Goal: Task Accomplishment & Management: Use online tool/utility

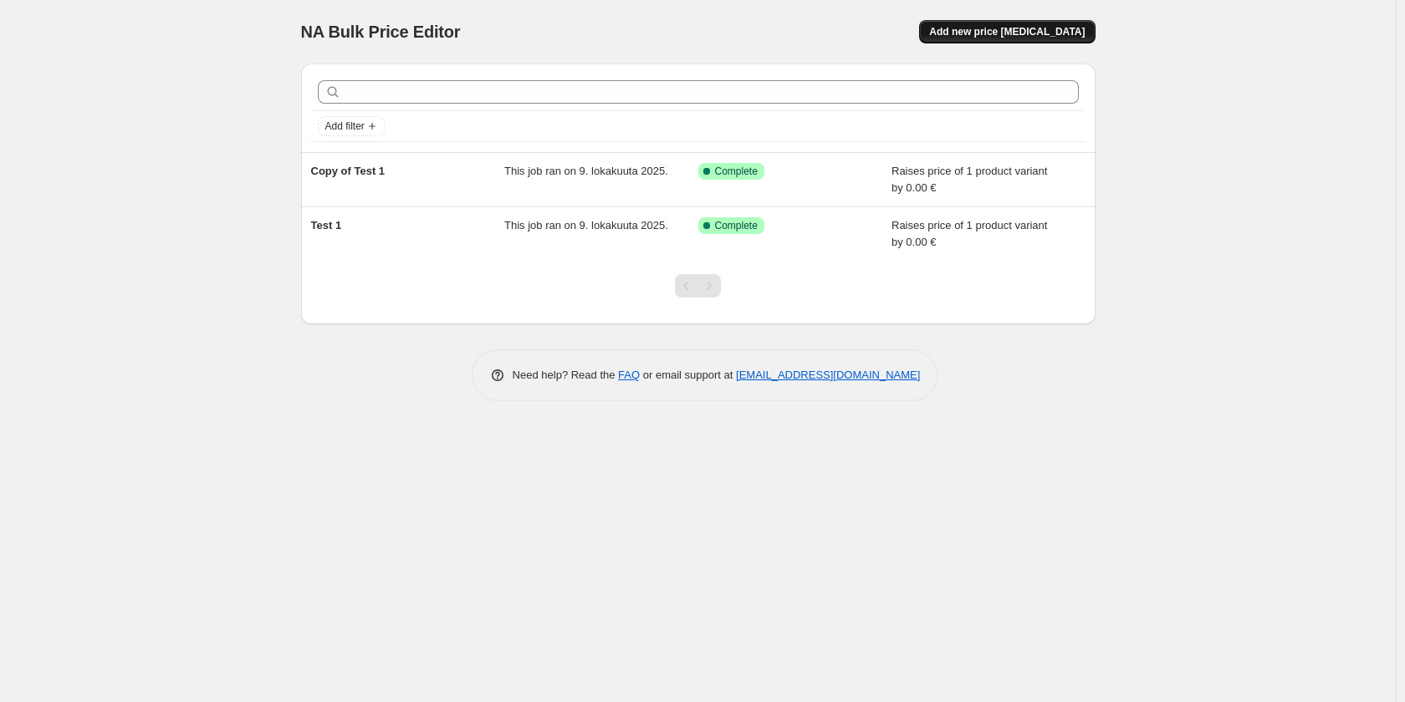
click at [1054, 33] on span "Add new price [MEDICAL_DATA]" at bounding box center [1007, 31] width 156 height 13
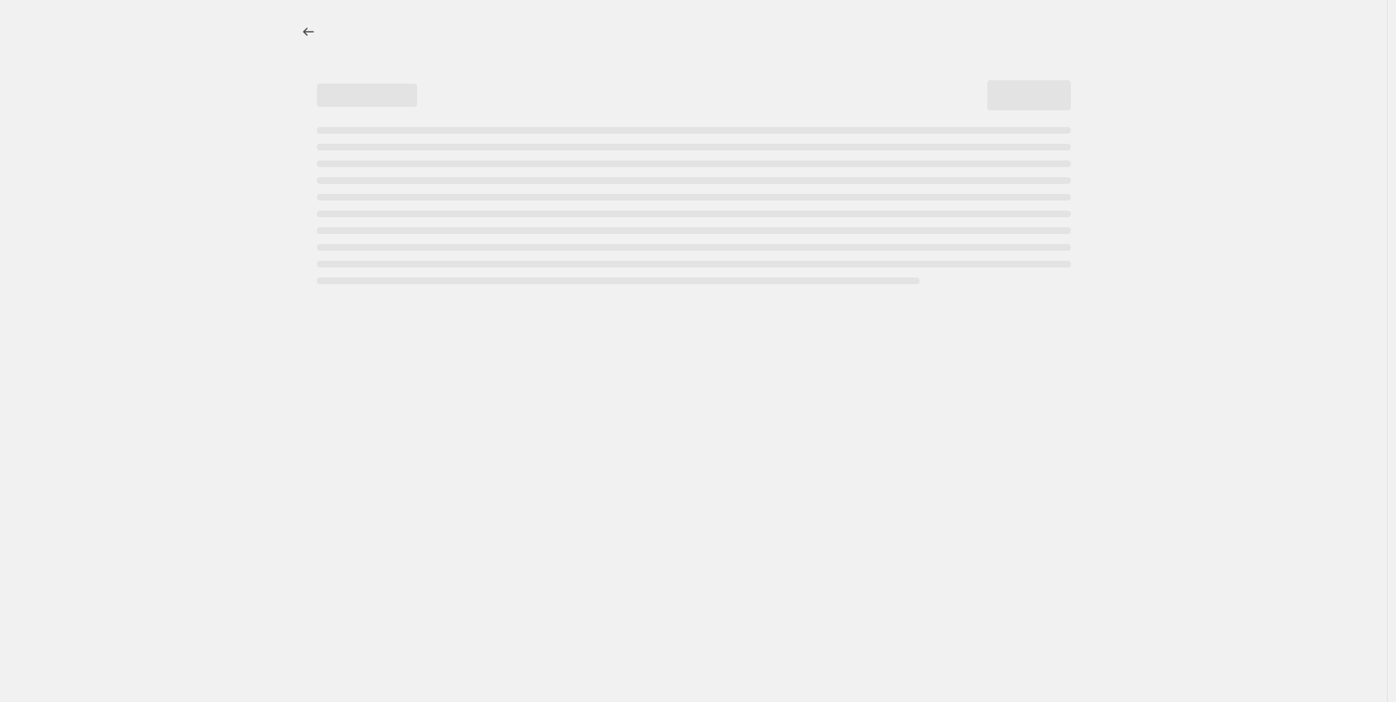
select select "percentage"
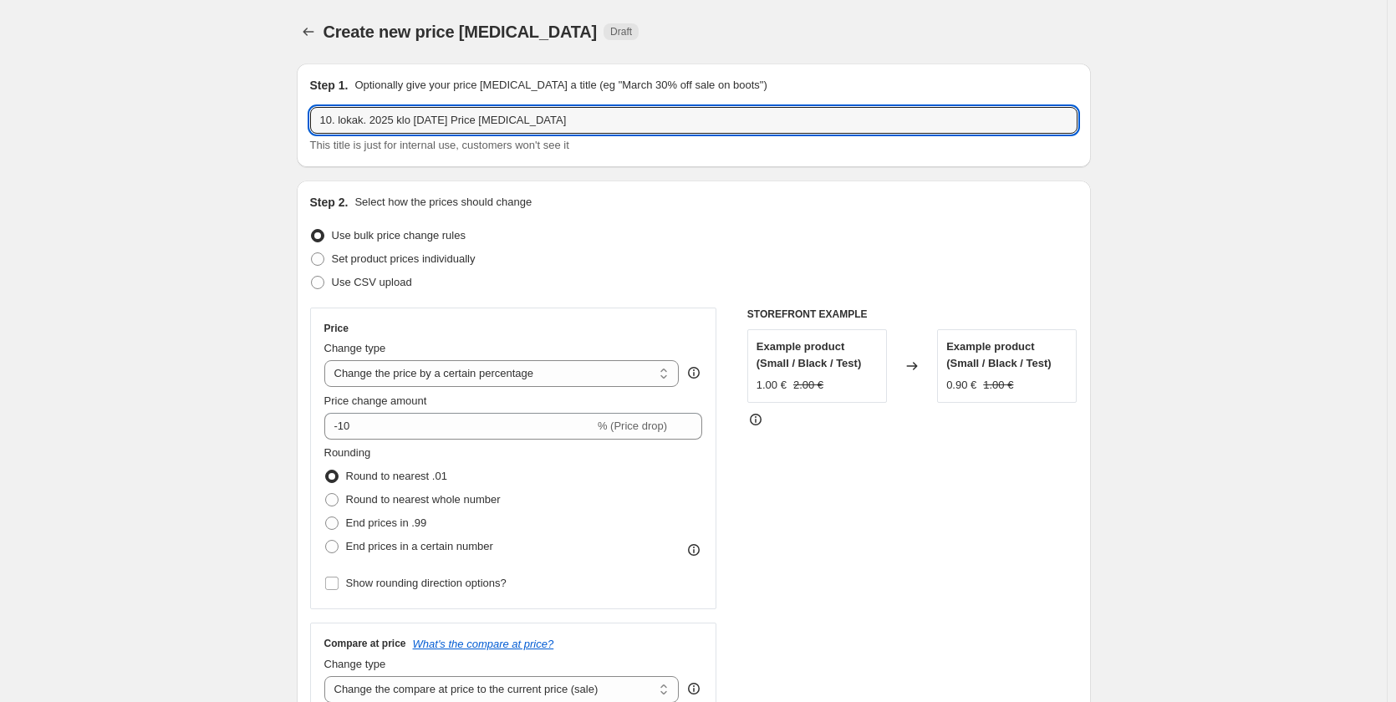
click at [316, 39] on icon "Price change jobs" at bounding box center [308, 31] width 17 height 17
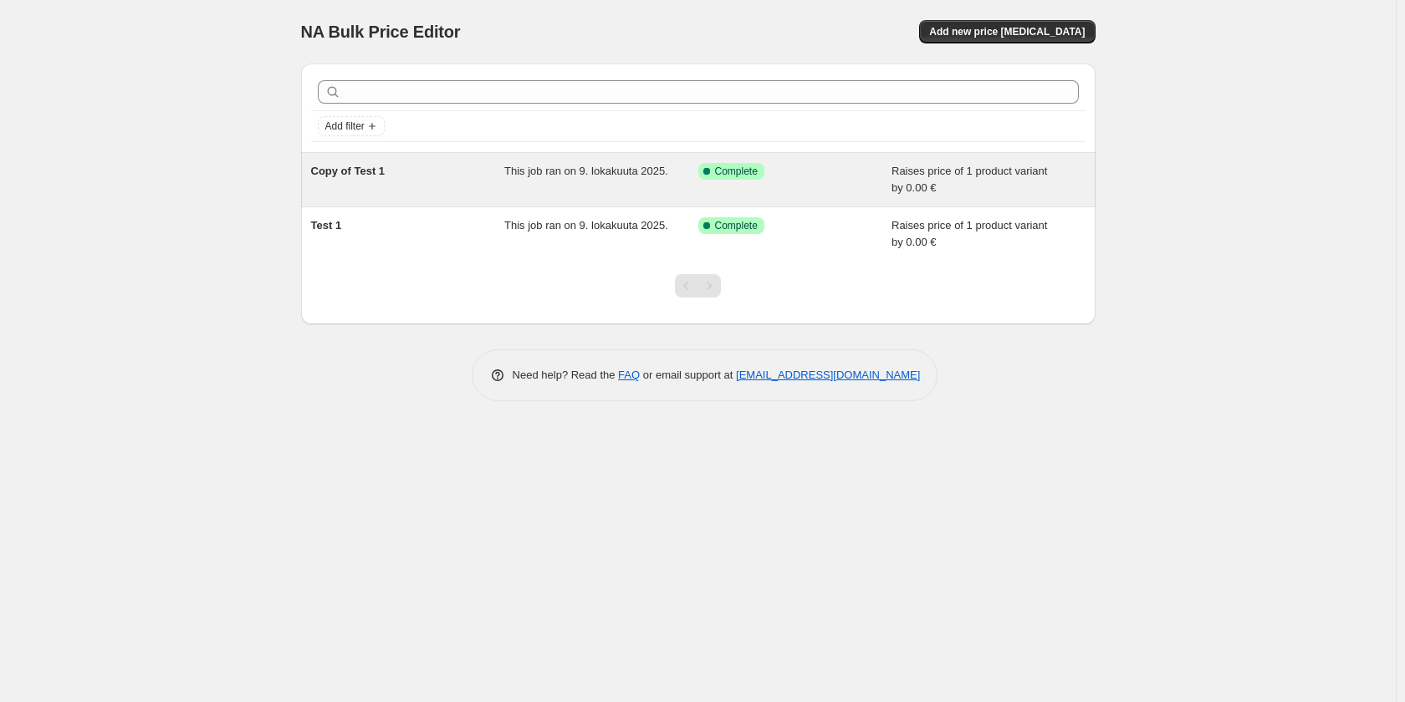
click at [360, 183] on div "Copy of Test 1" at bounding box center [408, 179] width 194 height 33
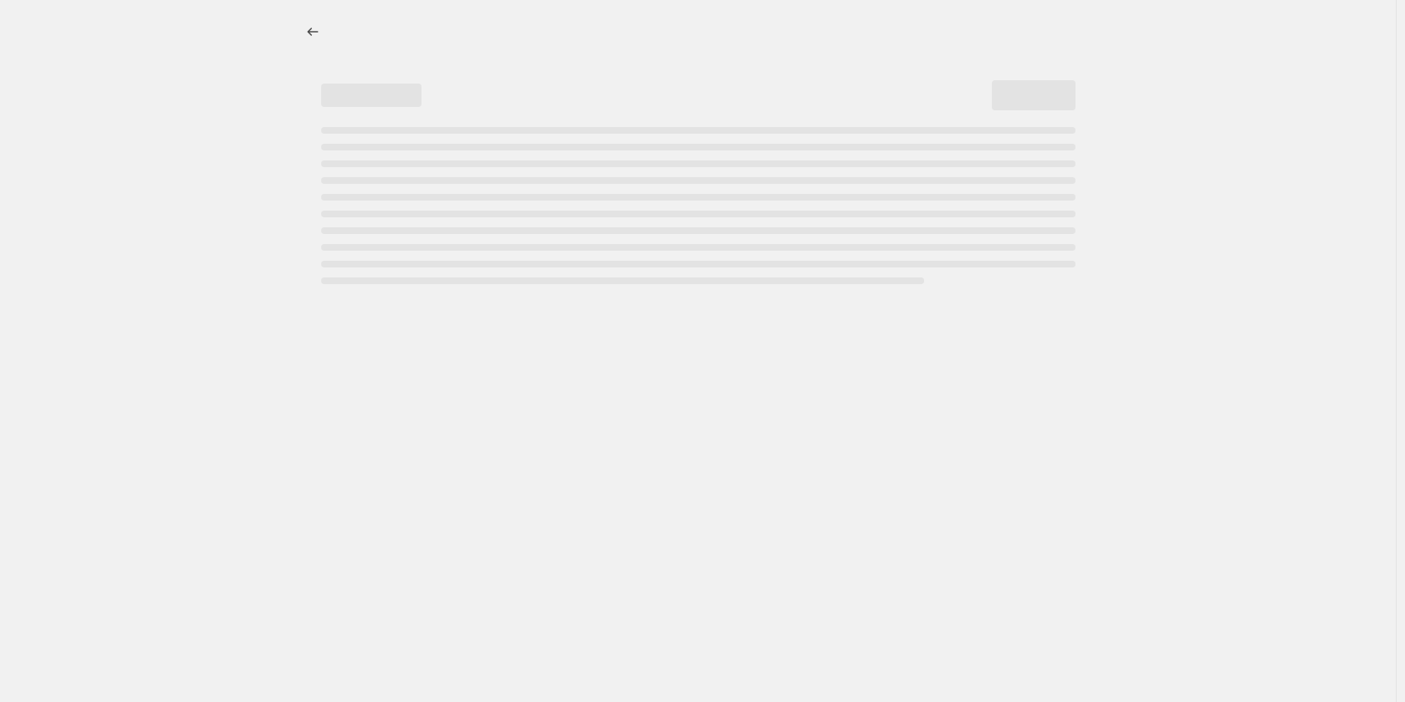
select select "by"
select select "no_change"
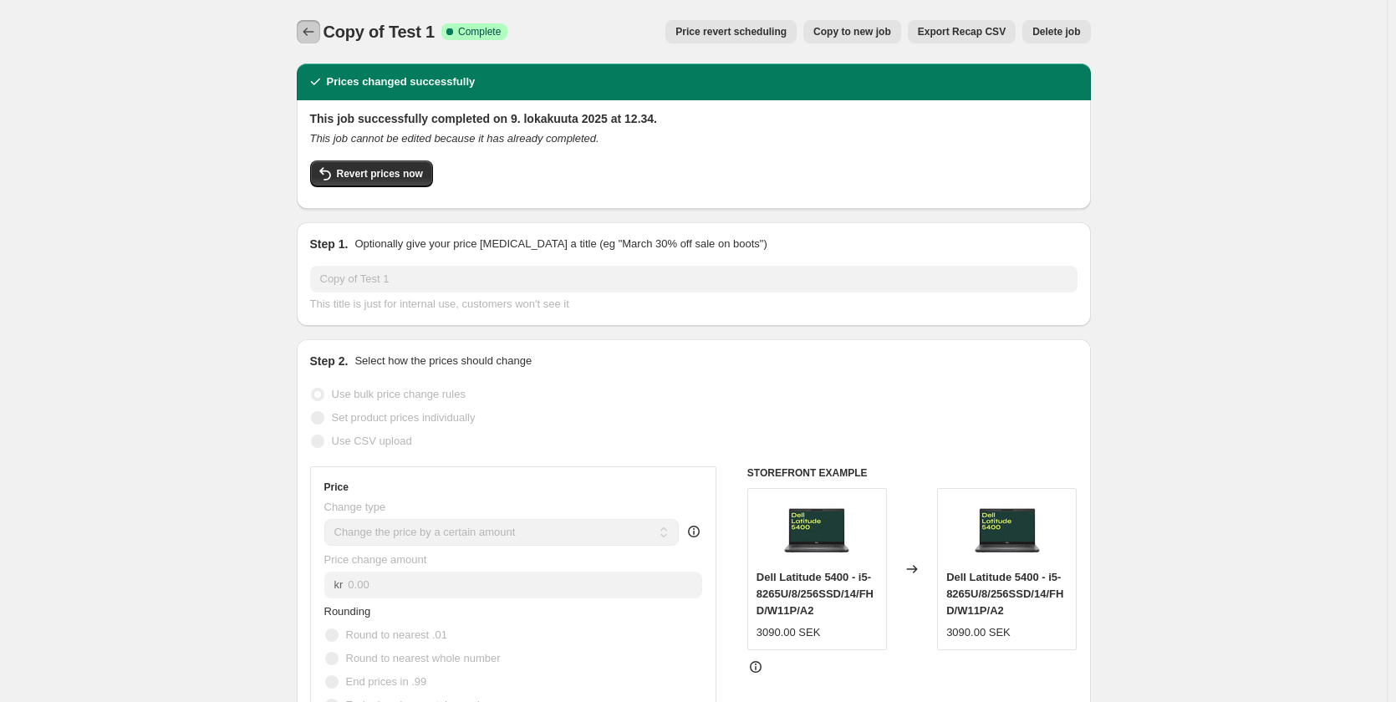
click at [324, 29] on div at bounding box center [310, 31] width 27 height 23
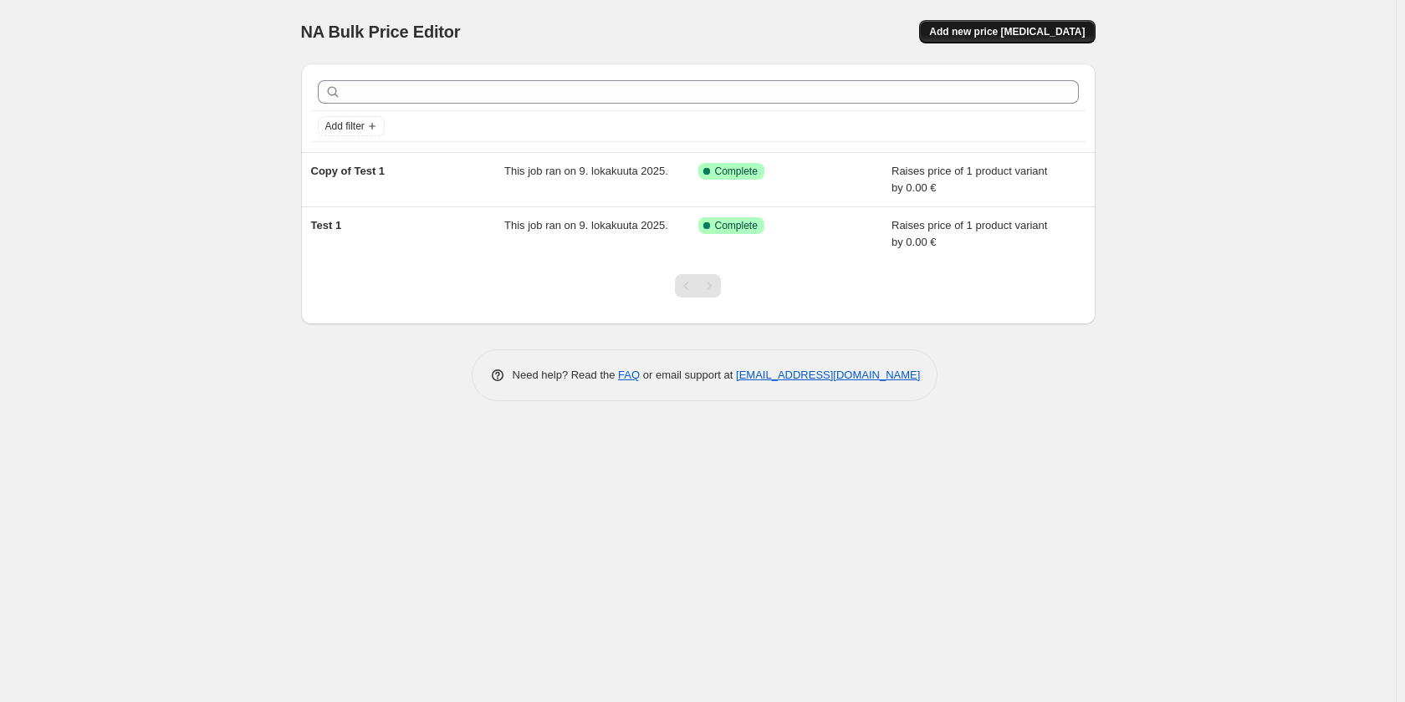
click at [1049, 27] on span "Add new price [MEDICAL_DATA]" at bounding box center [1007, 31] width 156 height 13
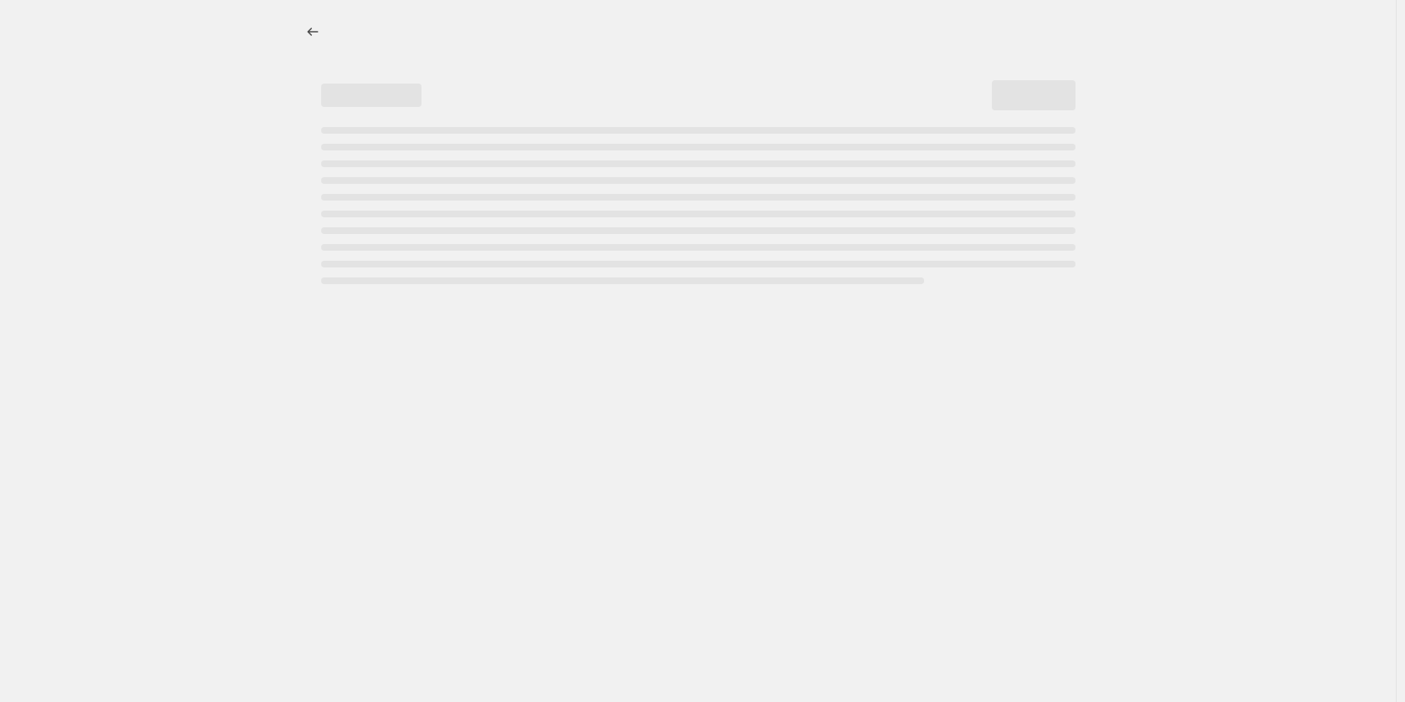
select select "percentage"
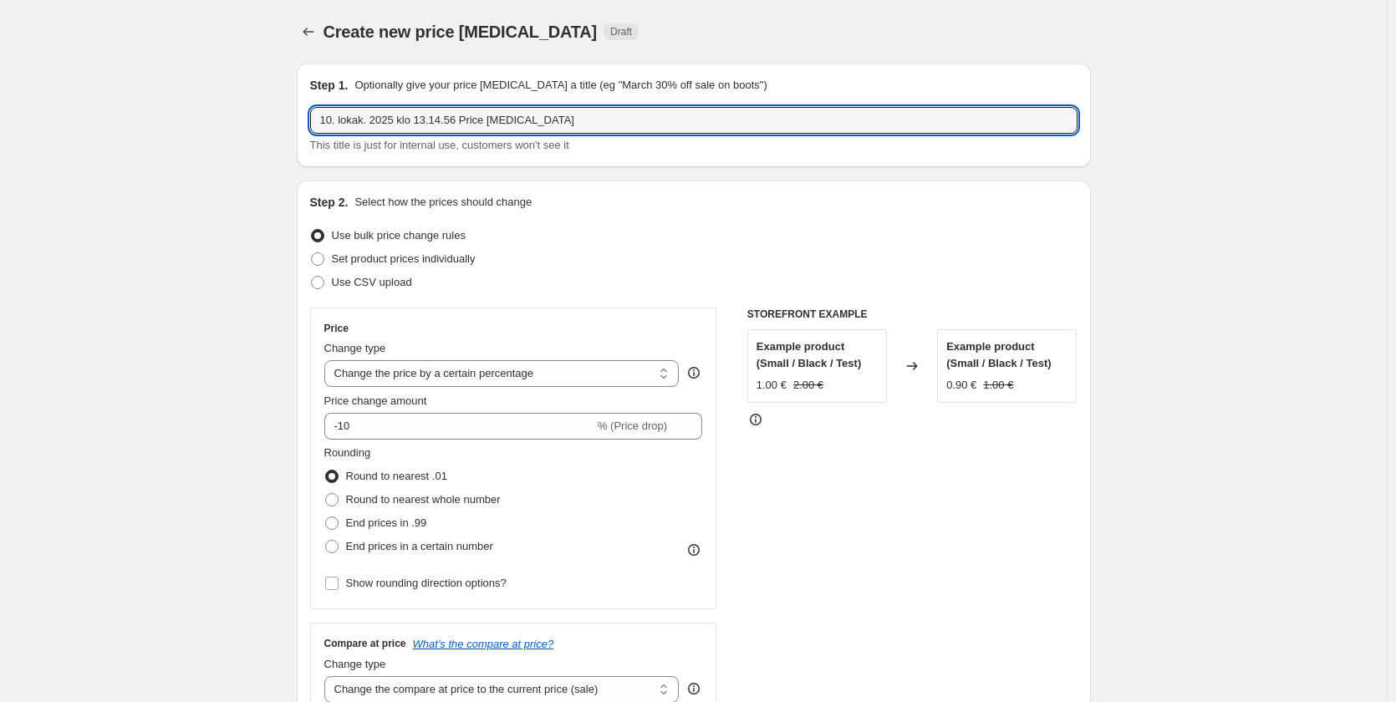
drag, startPoint x: 573, startPoint y: 117, endPoint x: 266, endPoint y: 116, distance: 306.8
type input "Aletuotteet / SE"
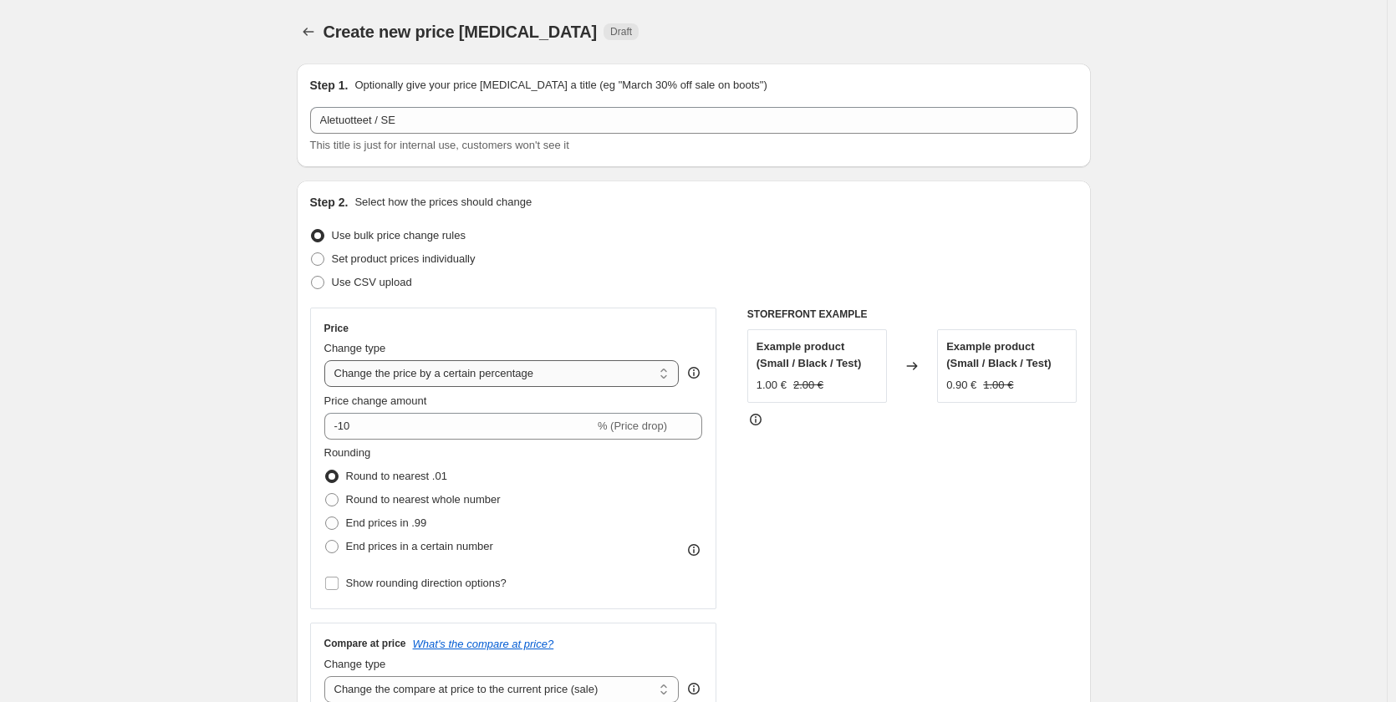
click at [560, 371] on select "Change the price to a certain amount Change the price by a certain amount Chang…" at bounding box center [501, 373] width 355 height 27
click at [561, 372] on select "Change the price to a certain amount Change the price by a certain amount Chang…" at bounding box center [501, 373] width 355 height 27
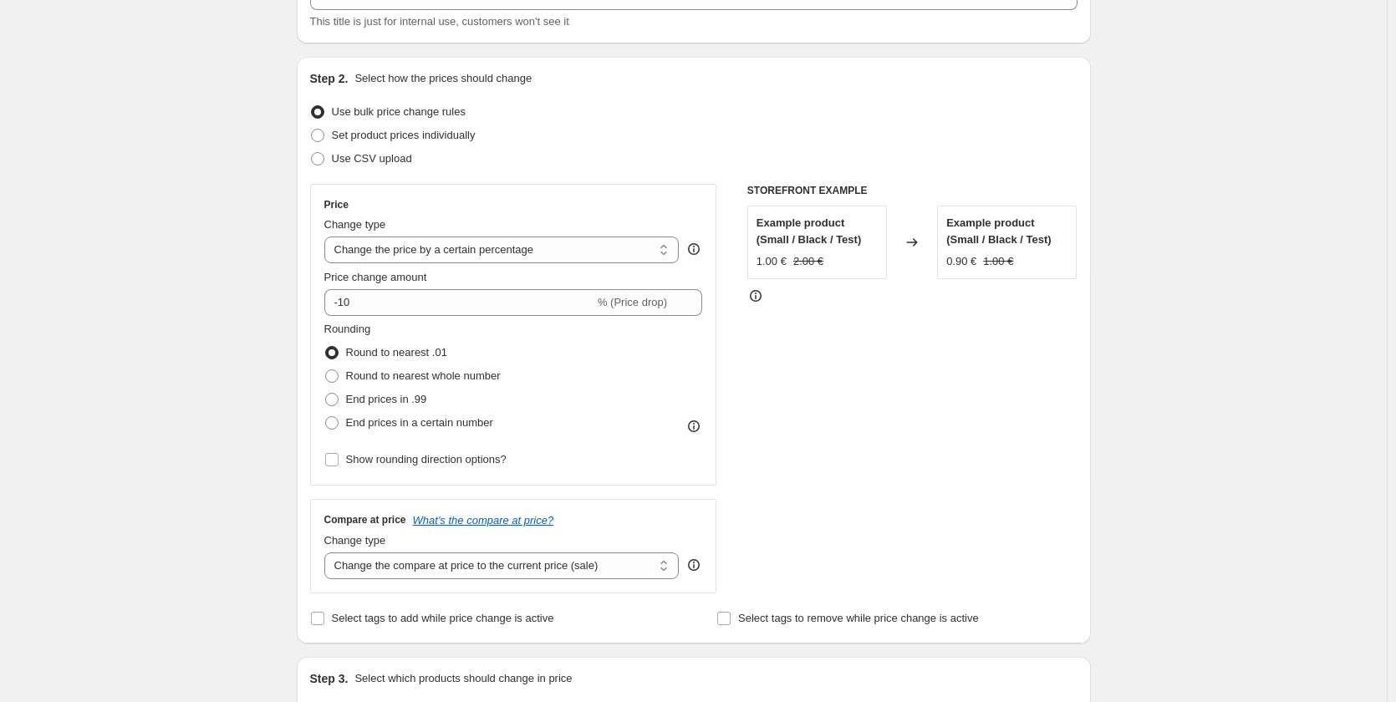
scroll to position [251, 0]
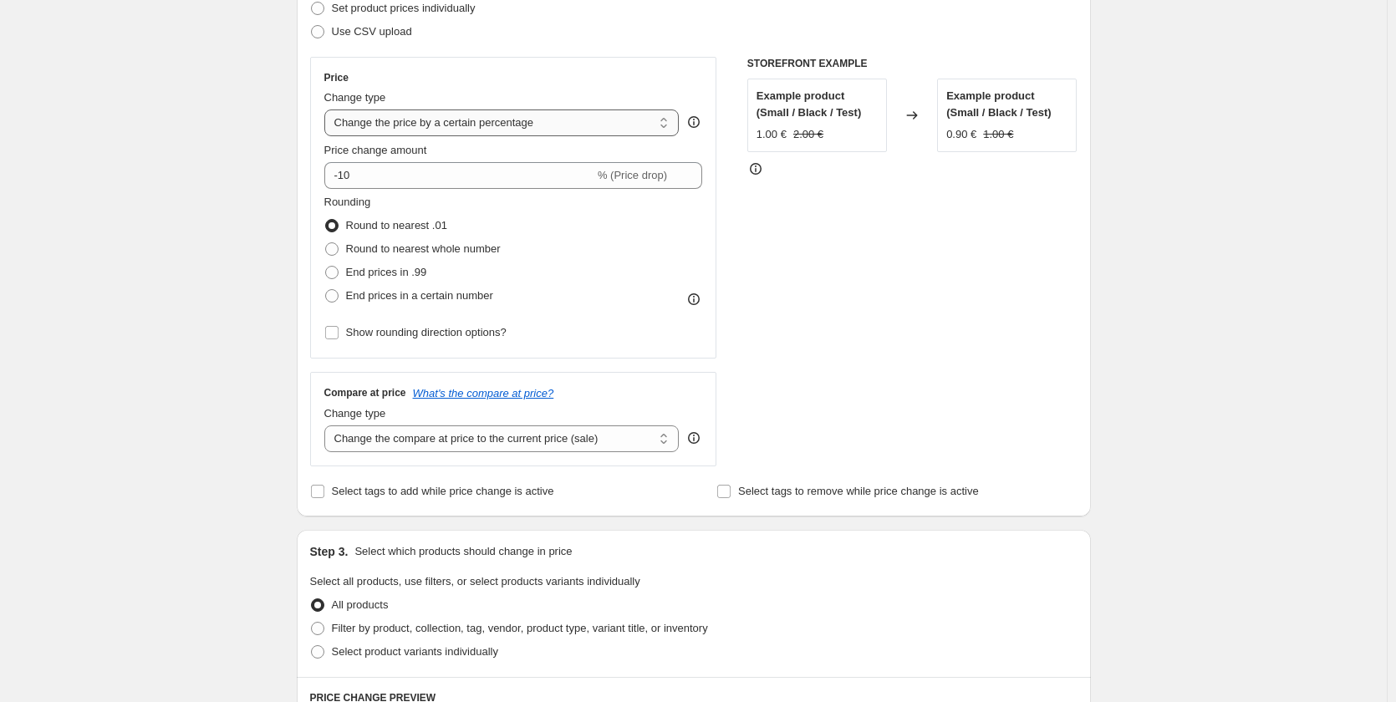
click at [543, 122] on select "Change the price to a certain amount Change the price by a certain amount Chang…" at bounding box center [501, 123] width 355 height 27
select select "to"
click at [328, 110] on select "Change the price to a certain amount Change the price by a certain amount Chang…" at bounding box center [501, 123] width 355 height 27
type input "80.00"
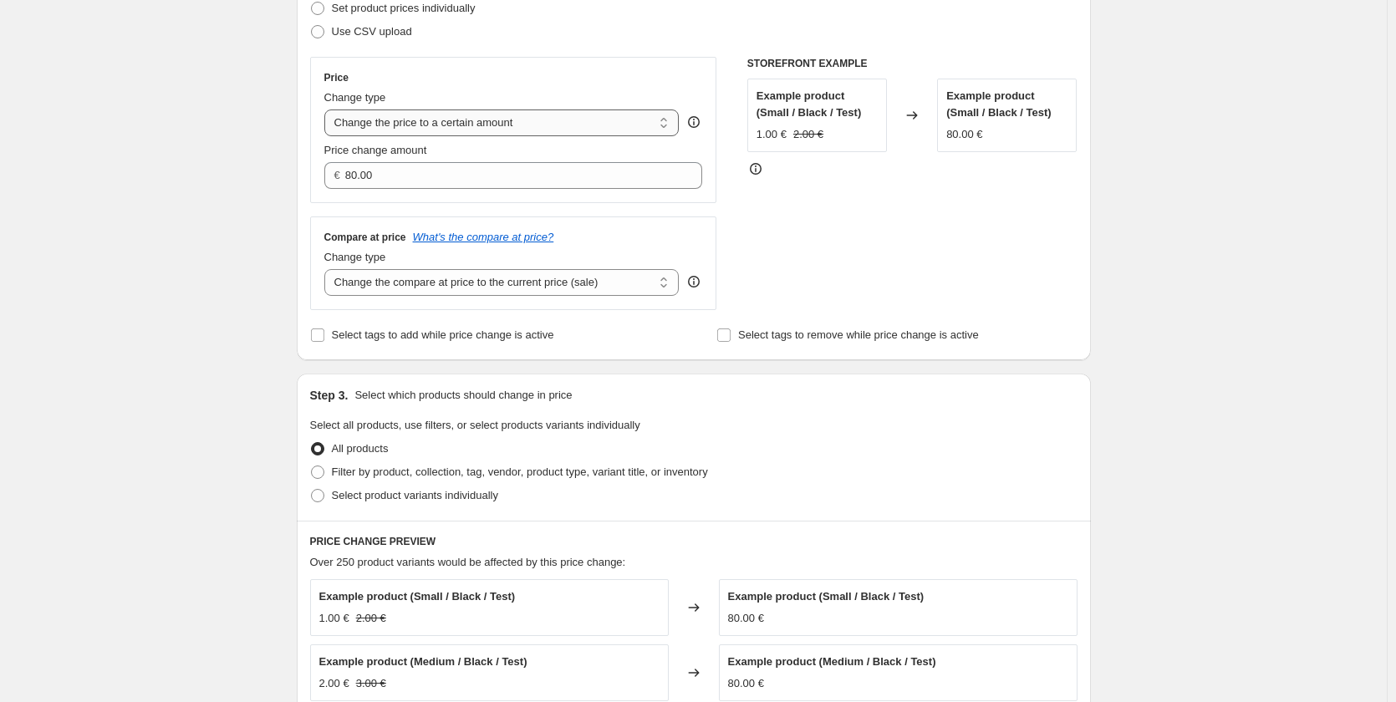
click at [531, 120] on select "Change the price to a certain amount Change the price by a certain amount Chang…" at bounding box center [501, 123] width 355 height 27
click at [667, 46] on div "Step 2. Select how the prices should change Use bulk price change rules Set pro…" at bounding box center [693, 145] width 767 height 404
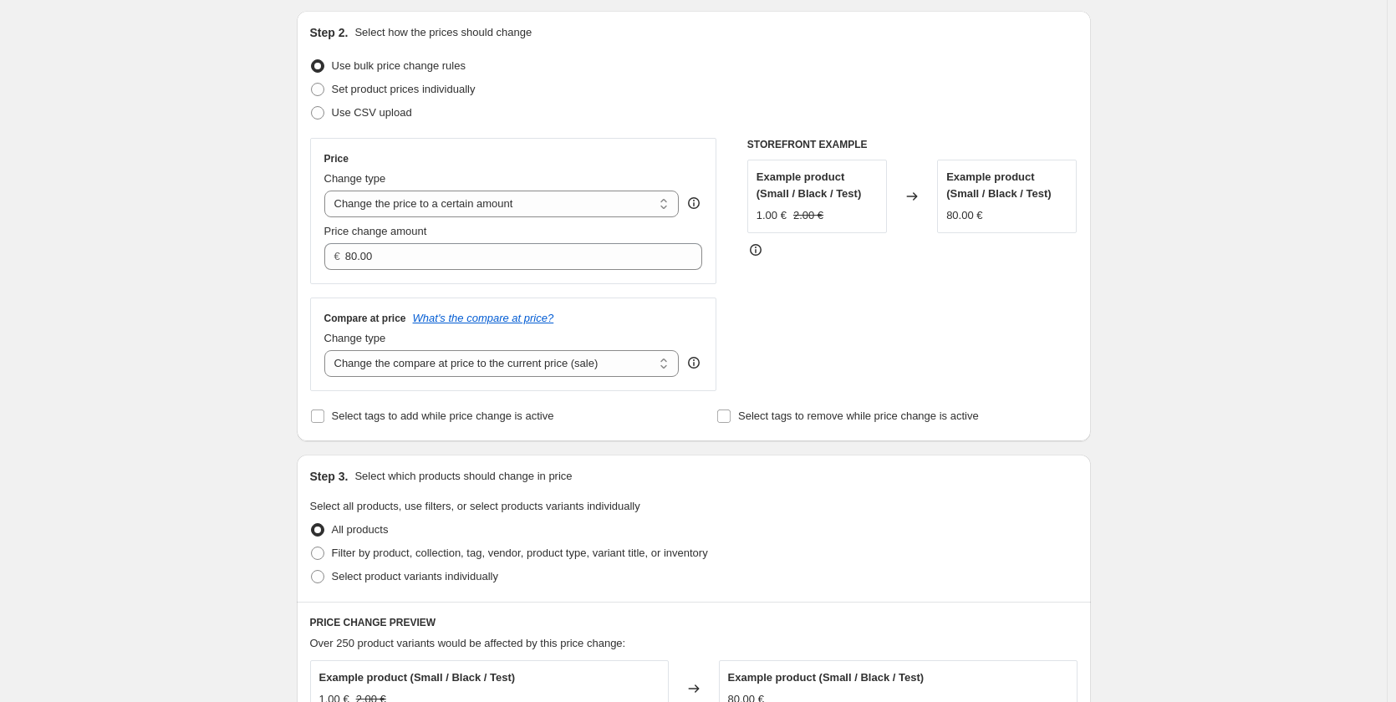
scroll to position [0, 0]
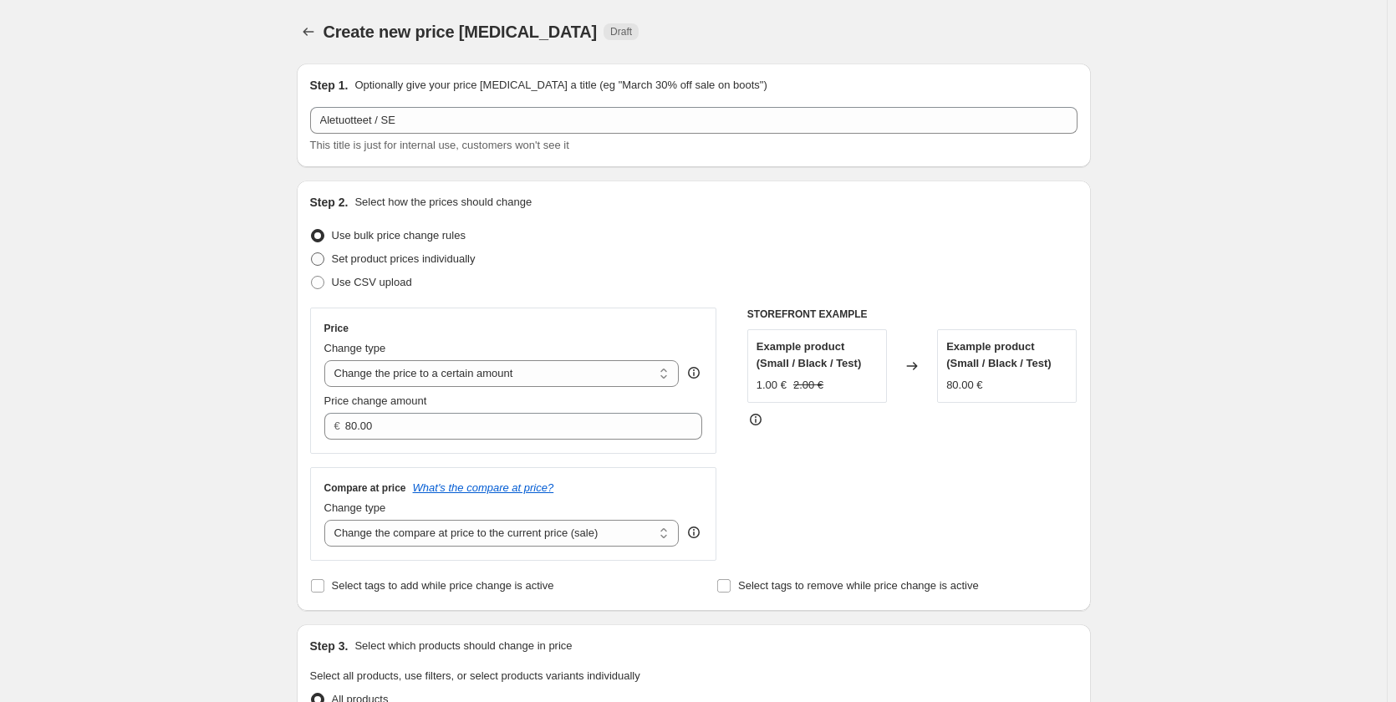
click at [447, 256] on span "Set product prices individually" at bounding box center [404, 258] width 144 height 13
click at [312, 253] on input "Set product prices individually" at bounding box center [311, 252] width 1 height 1
radio input "true"
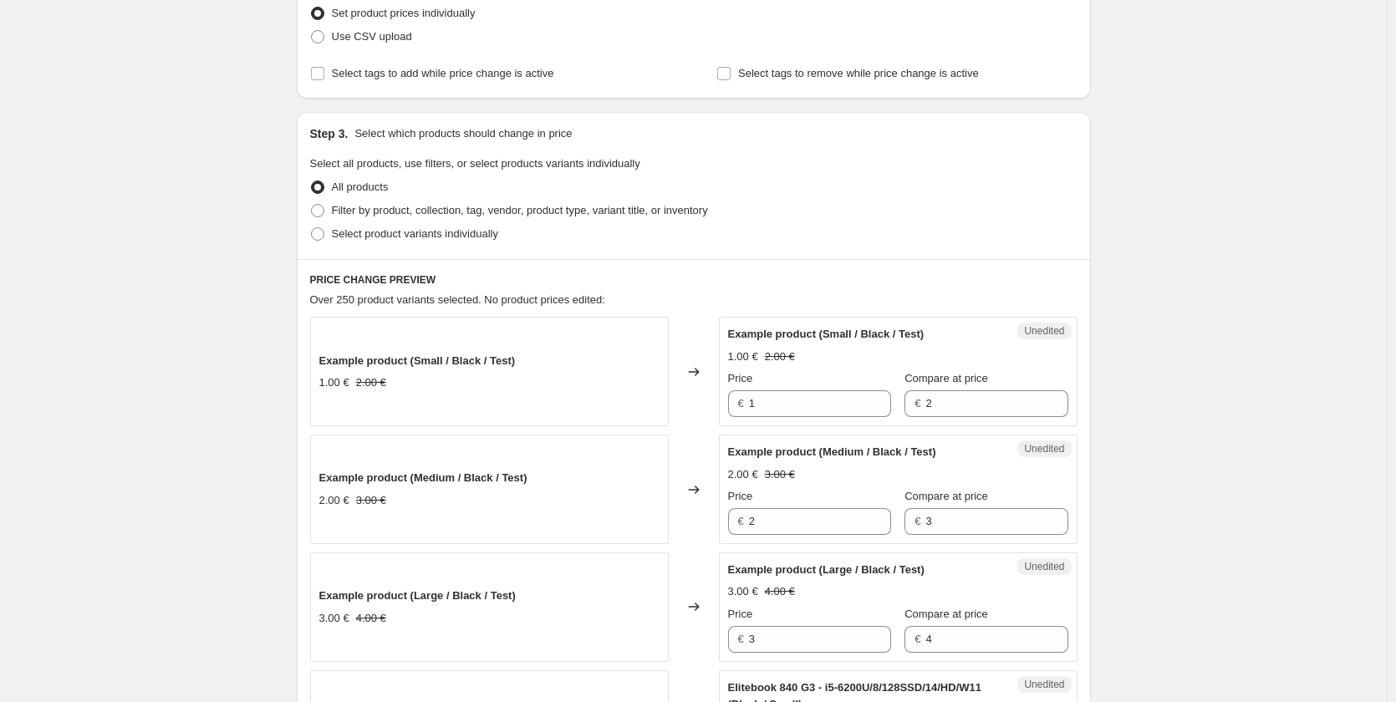
scroll to position [251, 0]
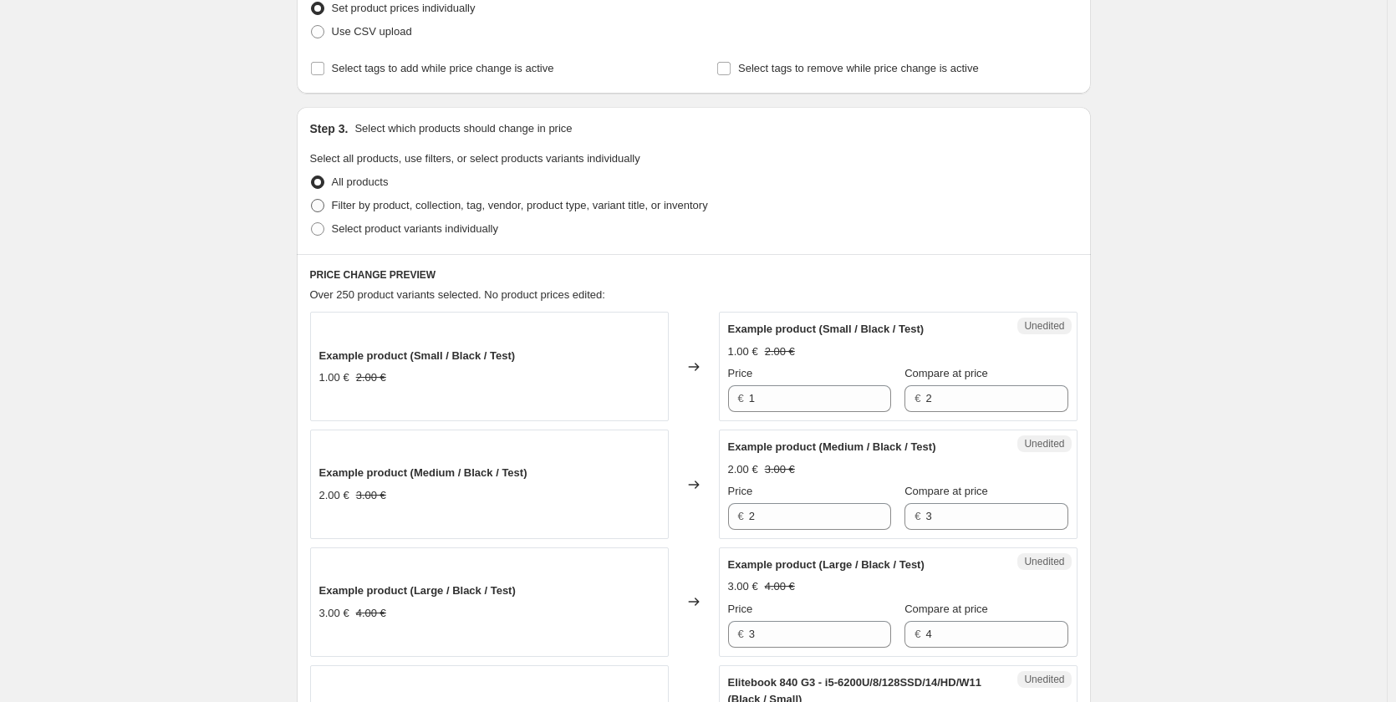
click at [489, 207] on span "Filter by product, collection, tag, vendor, product type, variant title, or inv…" at bounding box center [520, 205] width 376 height 13
click at [312, 200] on input "Filter by product, collection, tag, vendor, product type, variant title, or inv…" at bounding box center [311, 199] width 1 height 1
radio input "true"
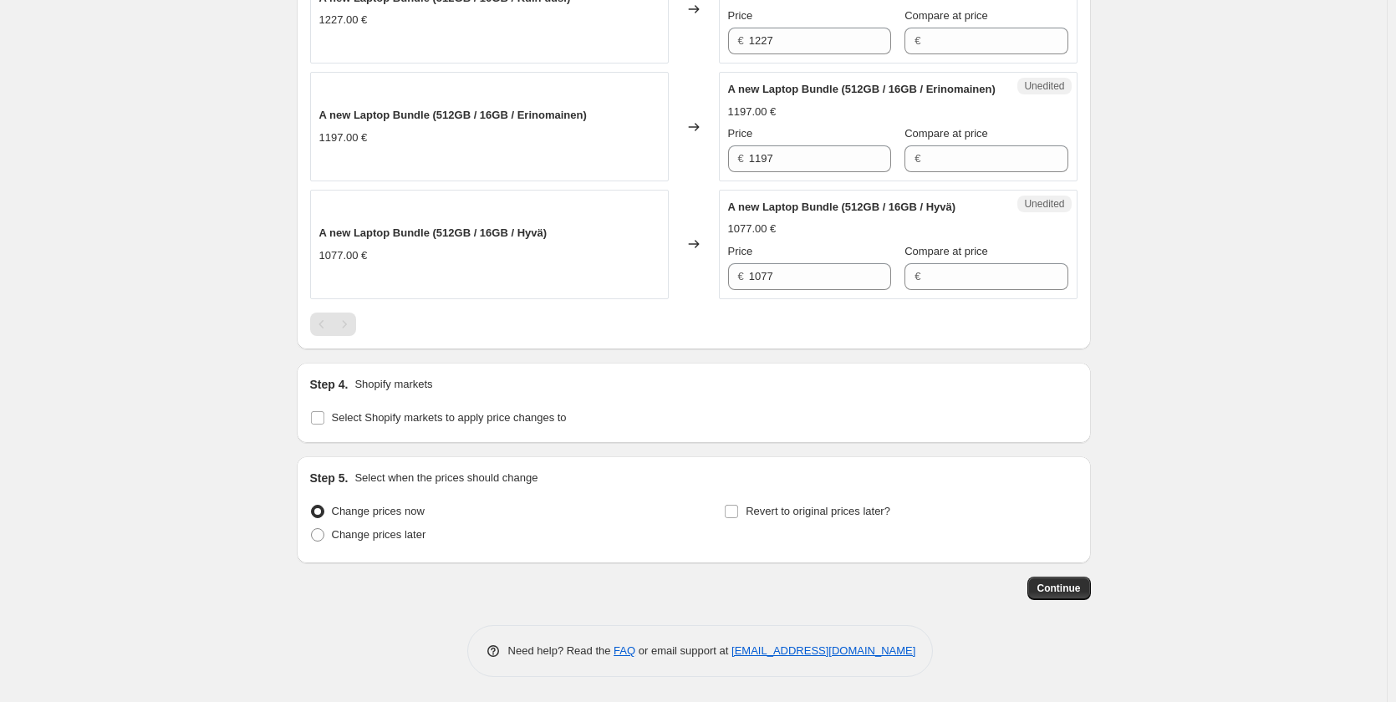
scroll to position [1990, 0]
click at [472, 421] on span "Select Shopify markets to apply price changes to" at bounding box center [449, 417] width 235 height 13
click at [324, 421] on input "Select Shopify markets to apply price changes to" at bounding box center [317, 417] width 13 height 13
checkbox input "true"
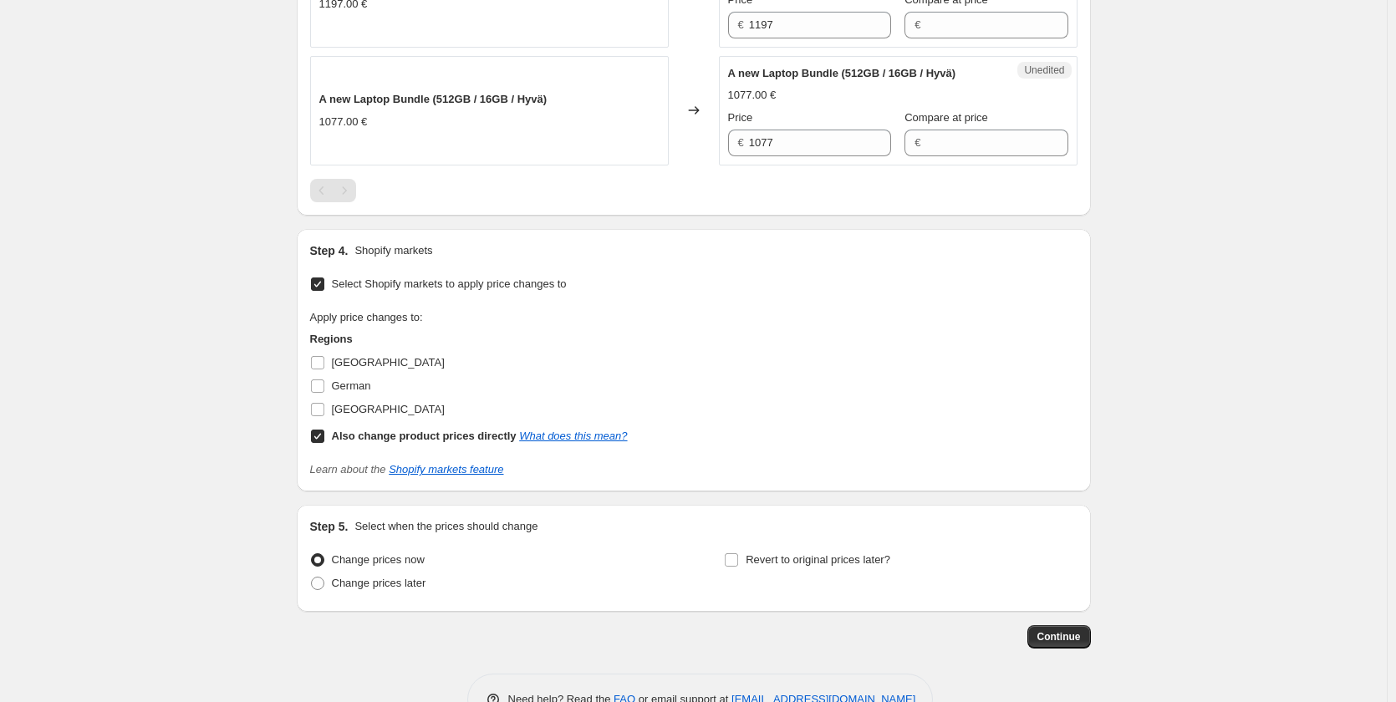
click at [324, 443] on input "Also change product prices directly What does this mean?" at bounding box center [317, 436] width 13 height 13
checkbox input "false"
click at [325, 417] on span at bounding box center [317, 409] width 15 height 15
click at [324, 416] on input "Sweden" at bounding box center [317, 409] width 13 height 13
checkbox input "true"
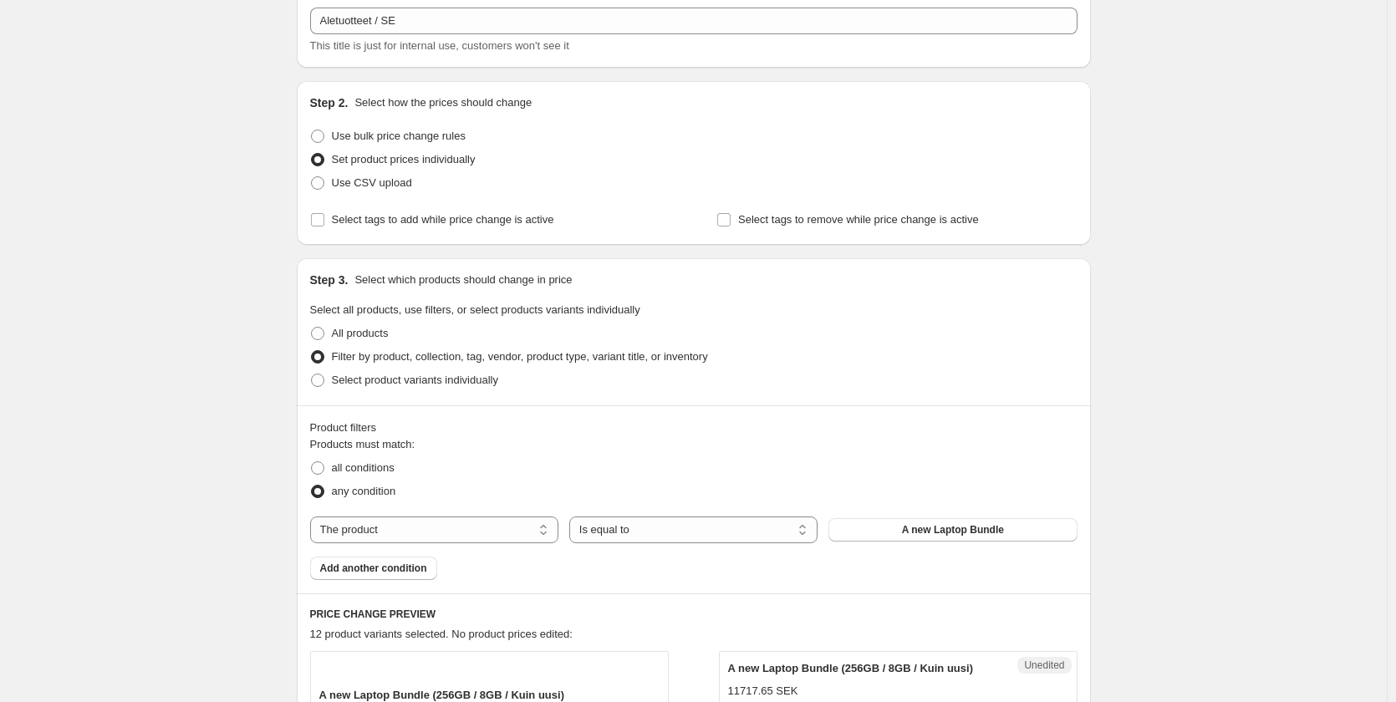
scroll to position [167, 0]
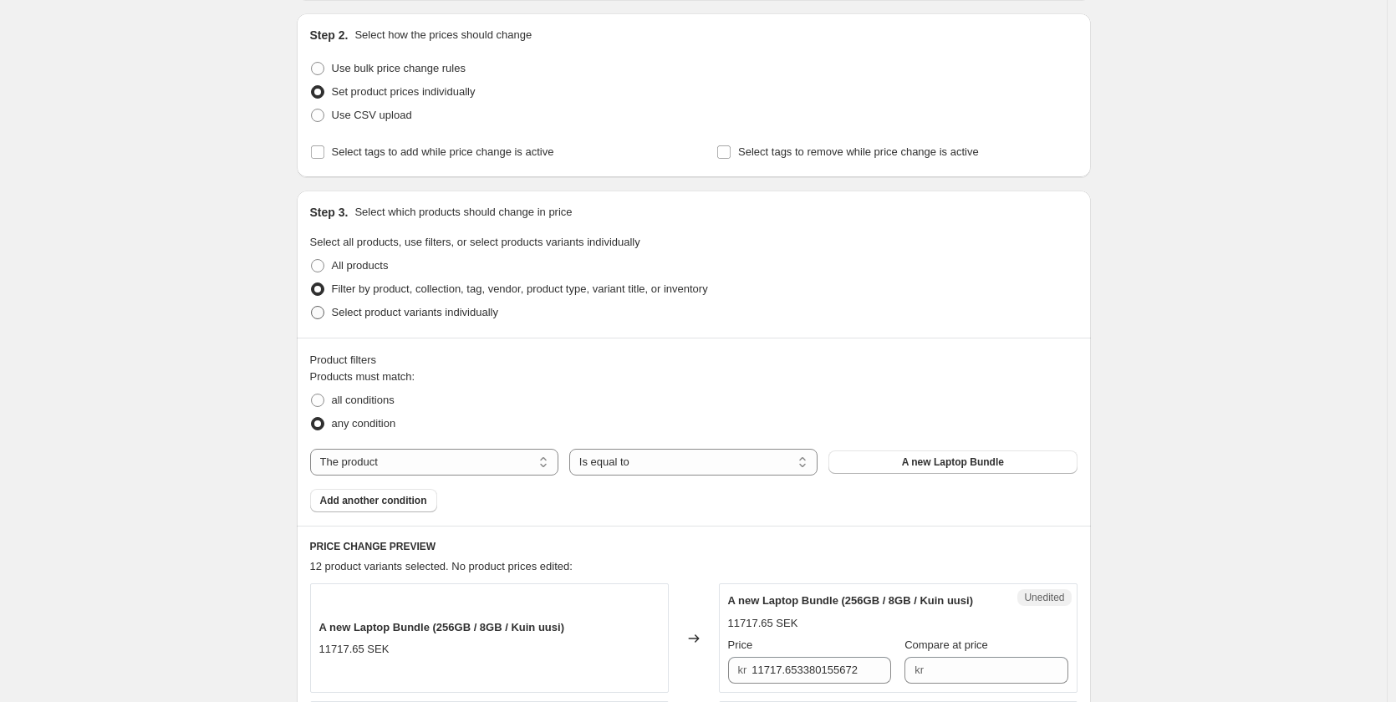
click at [404, 315] on span "Select product variants individually" at bounding box center [415, 312] width 166 height 13
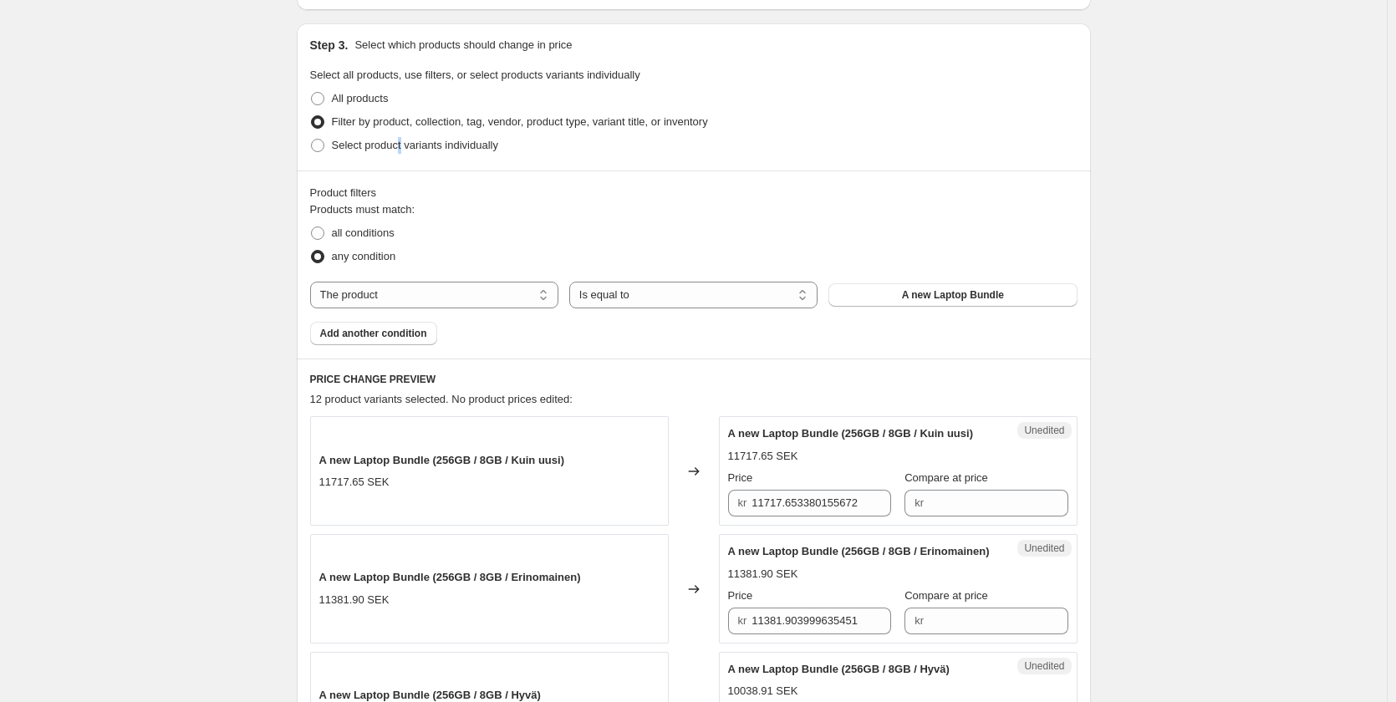
scroll to position [84, 0]
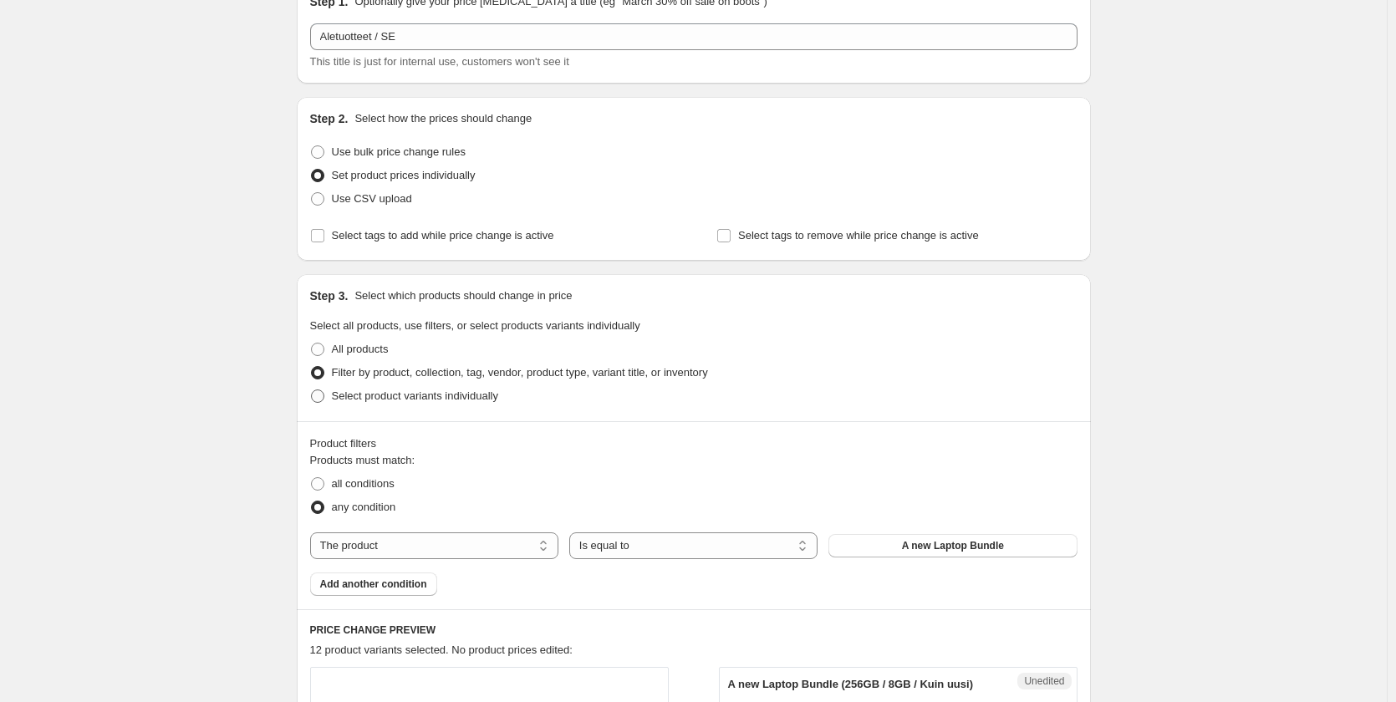
click at [355, 394] on span "Select product variants individually" at bounding box center [415, 396] width 166 height 13
click at [312, 390] on input "Select product variants individually" at bounding box center [311, 390] width 1 height 1
radio input "true"
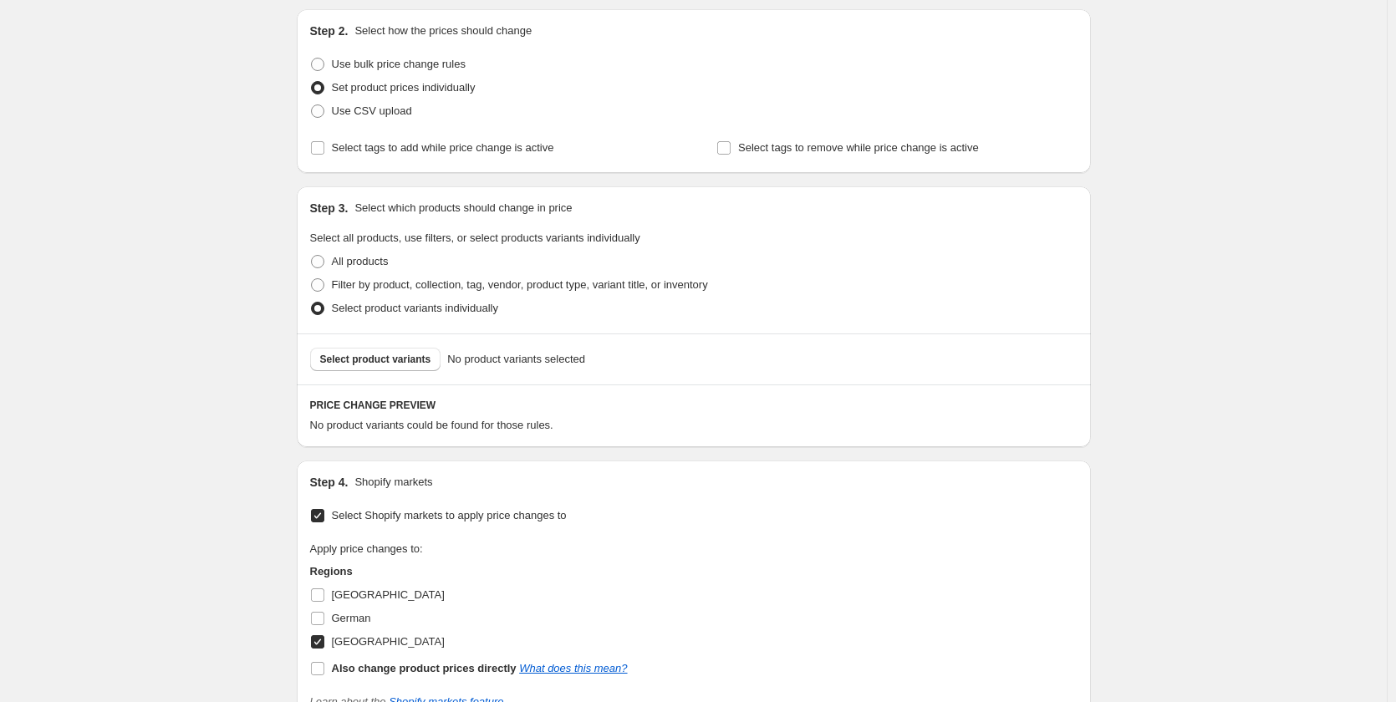
scroll to position [167, 0]
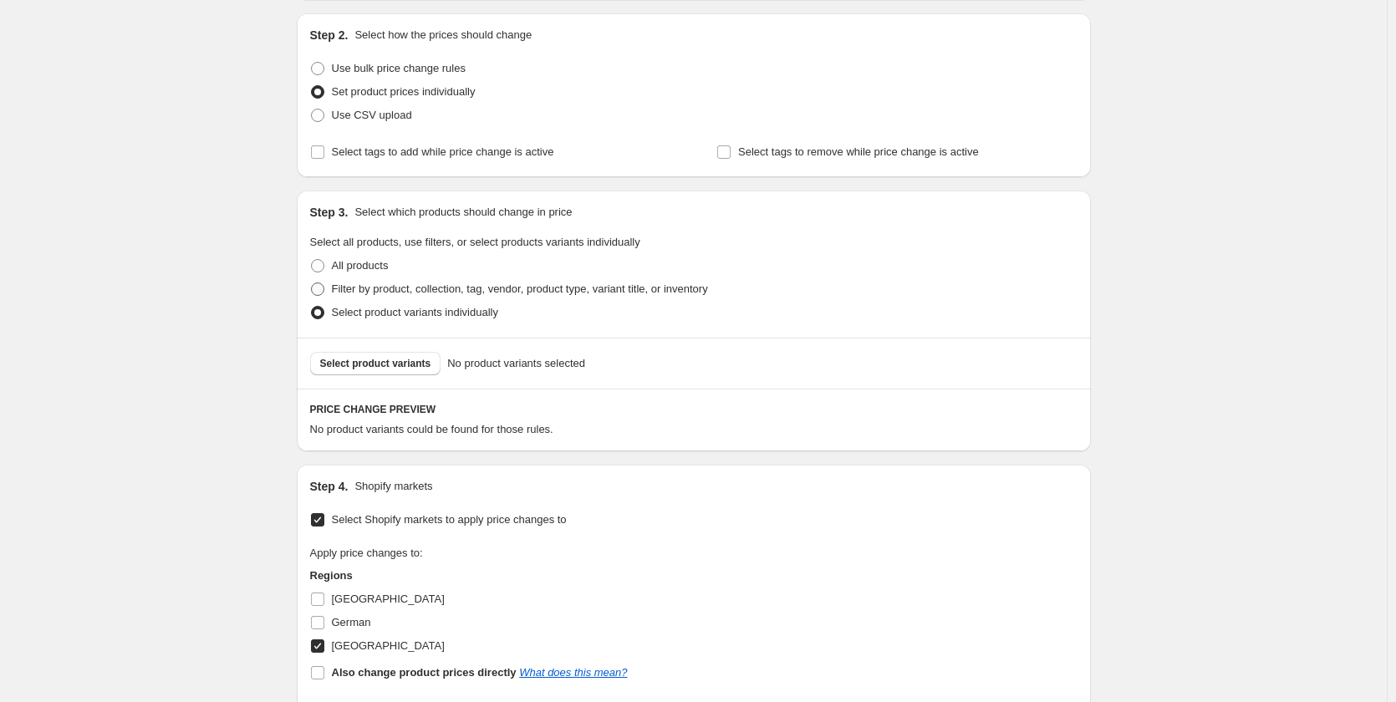
click at [390, 287] on span "Filter by product, collection, tag, vendor, product type, variant title, or inv…" at bounding box center [520, 289] width 376 height 13
click at [312, 283] on input "Filter by product, collection, tag, vendor, product type, variant title, or inv…" at bounding box center [311, 283] width 1 height 1
radio input "true"
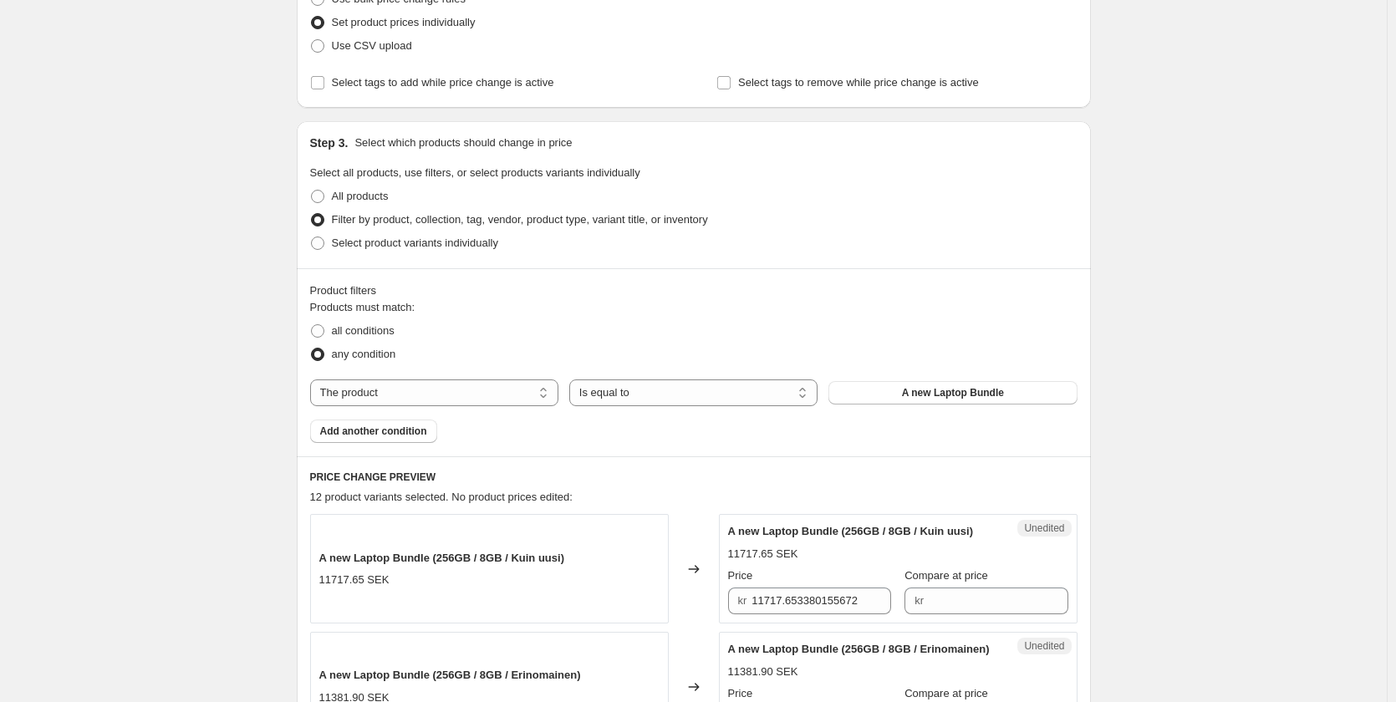
scroll to position [334, 0]
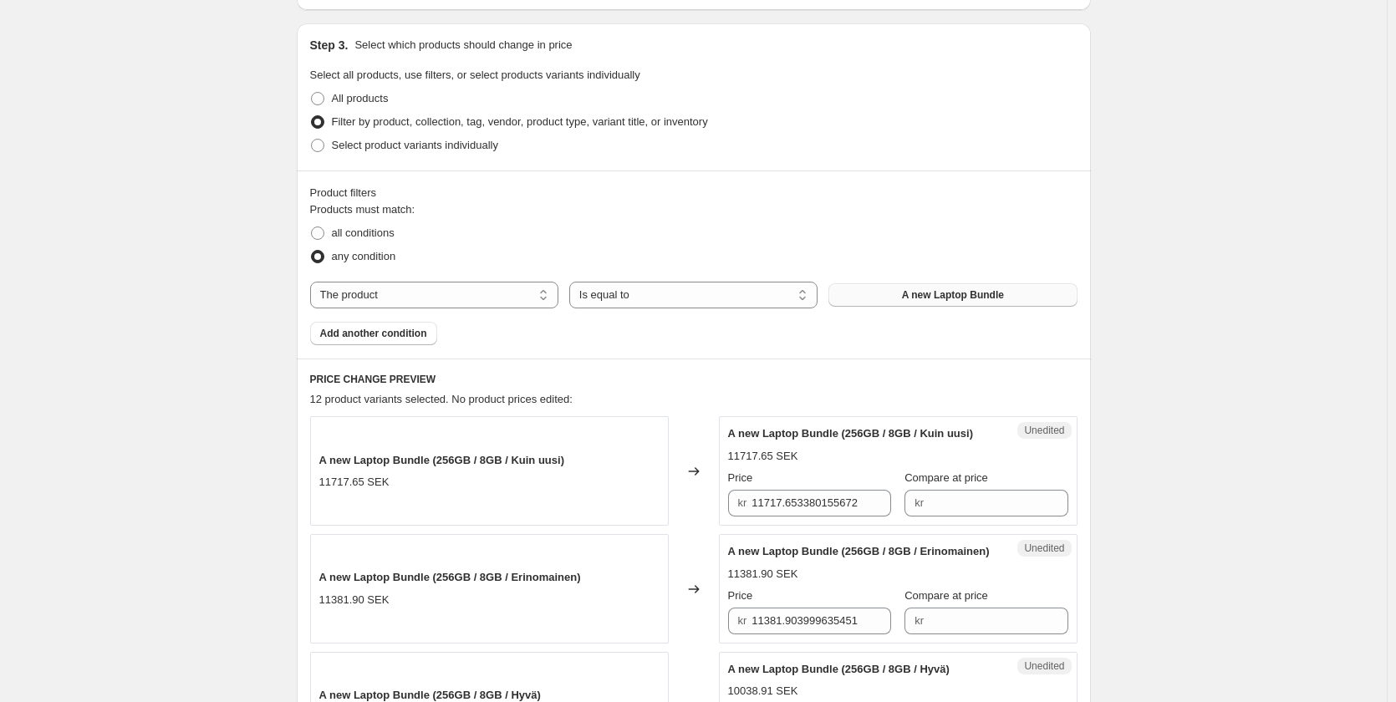
click at [979, 304] on button "A new Laptop Bundle" at bounding box center [953, 294] width 248 height 23
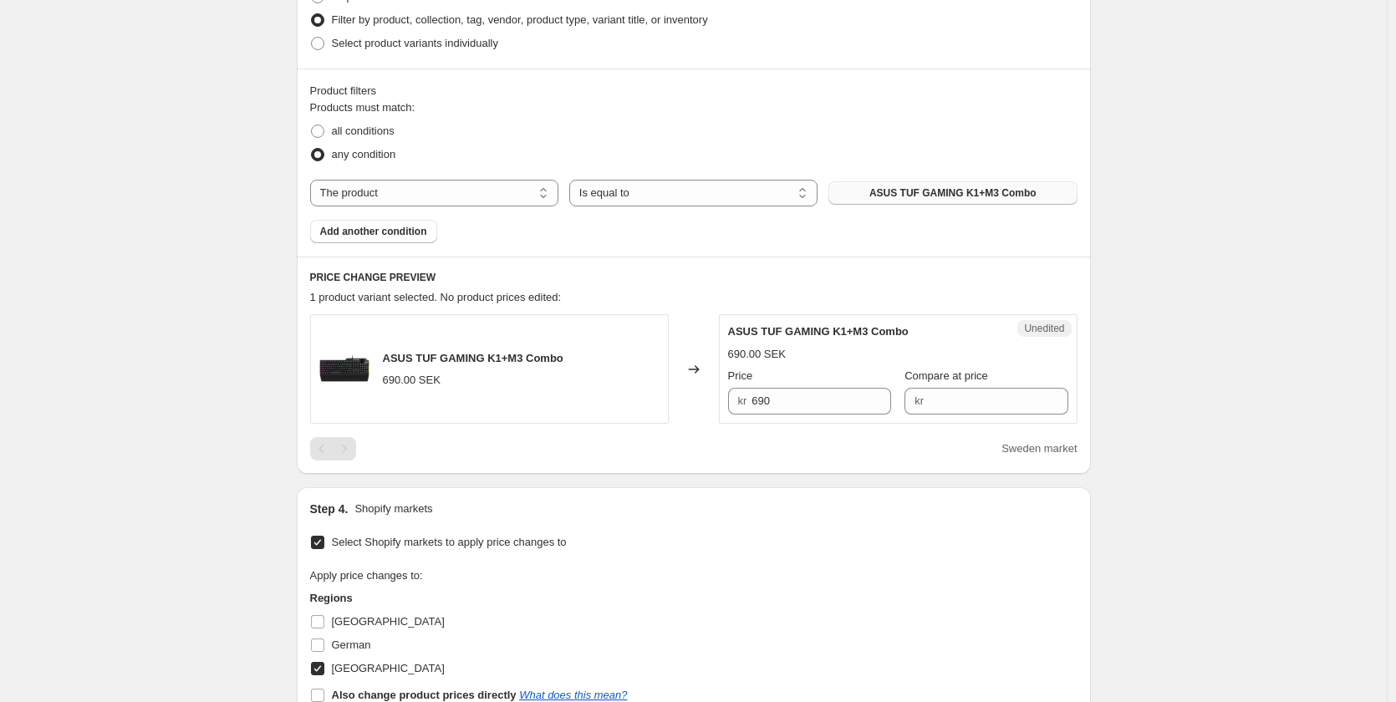
scroll to position [418, 0]
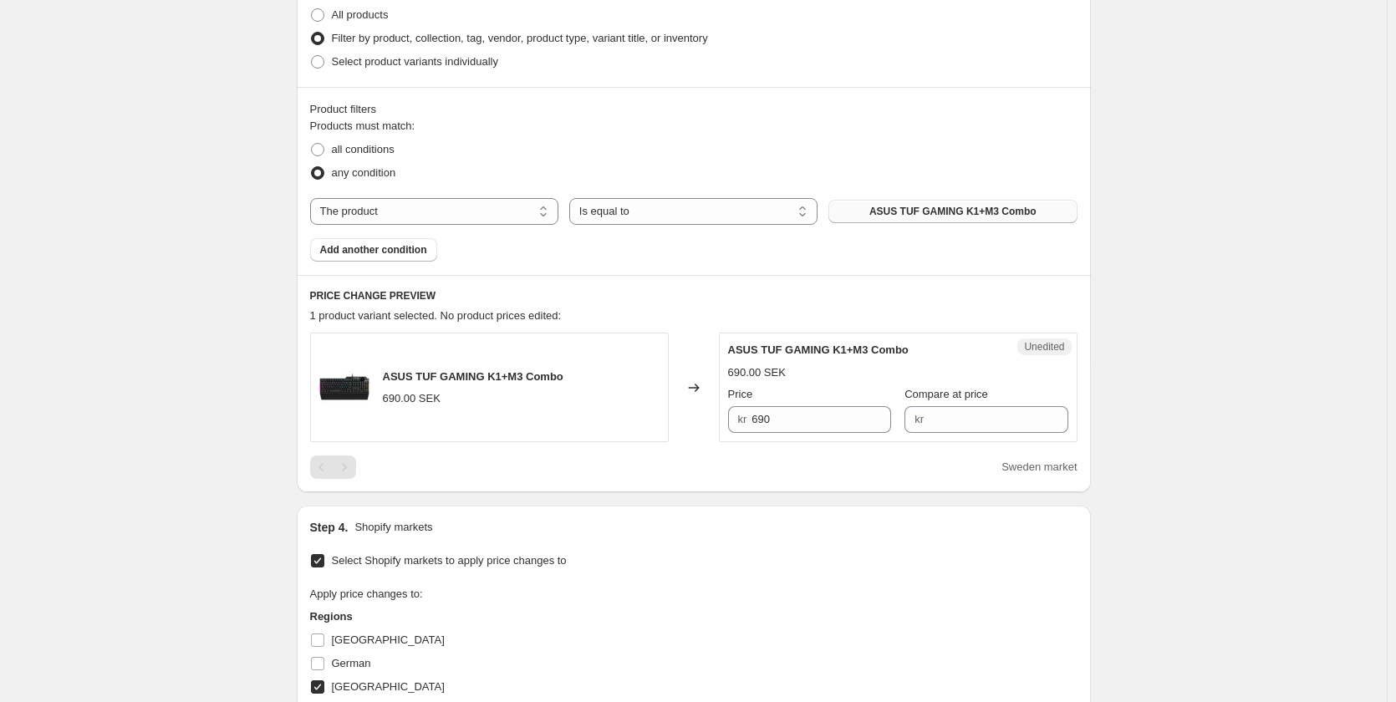
click at [960, 212] on span "ASUS TUF GAMING K1+M3 Combo" at bounding box center [952, 211] width 167 height 13
click at [977, 212] on span "ASUS TUF GAMING K1+M3 Combo" at bounding box center [952, 211] width 167 height 13
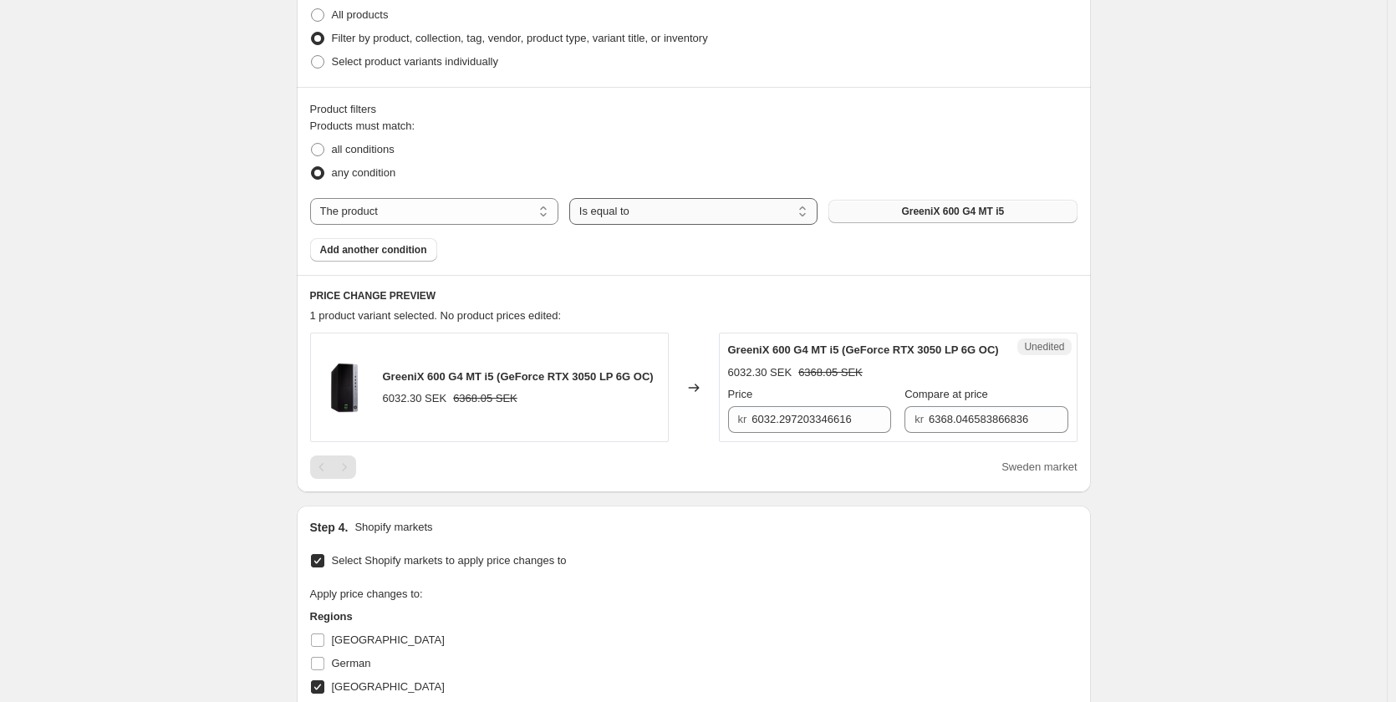
click at [699, 212] on select "Is equal to Is not equal to" at bounding box center [693, 211] width 248 height 27
click at [705, 161] on div "any condition" at bounding box center [693, 172] width 767 height 23
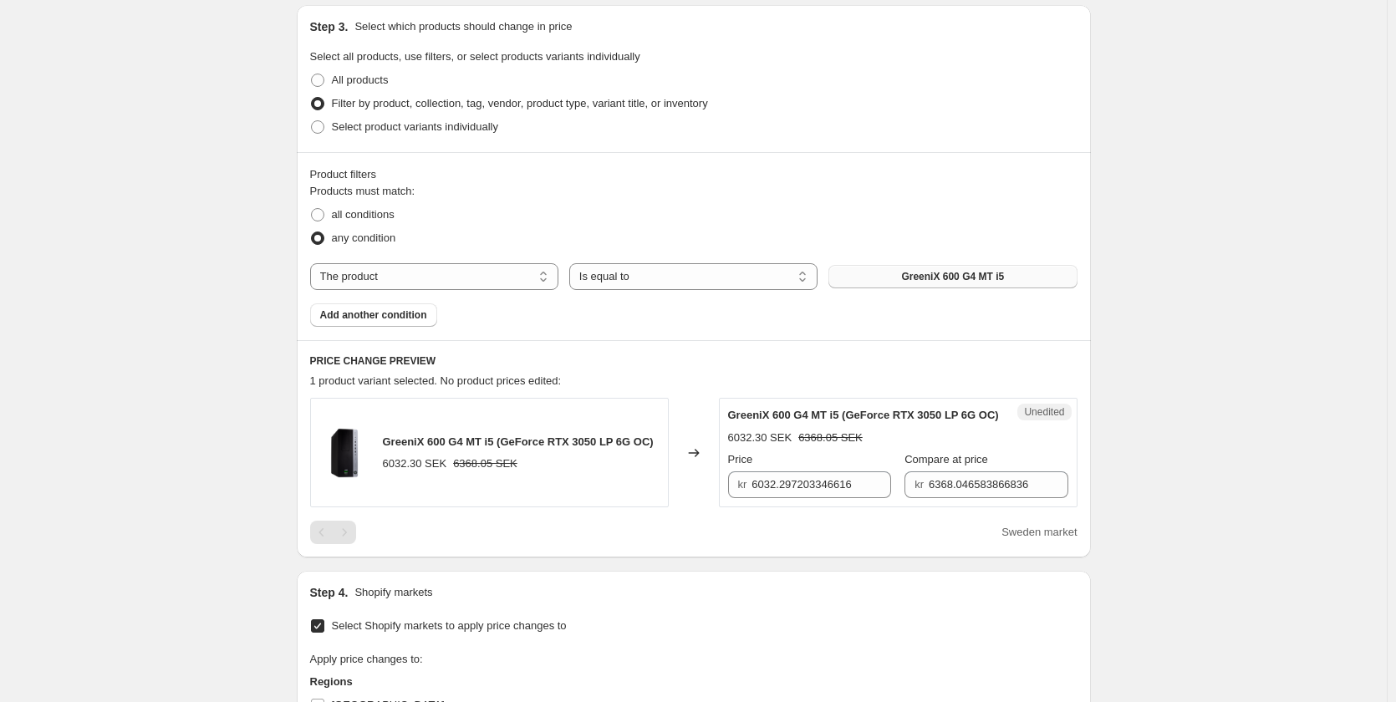
scroll to position [334, 0]
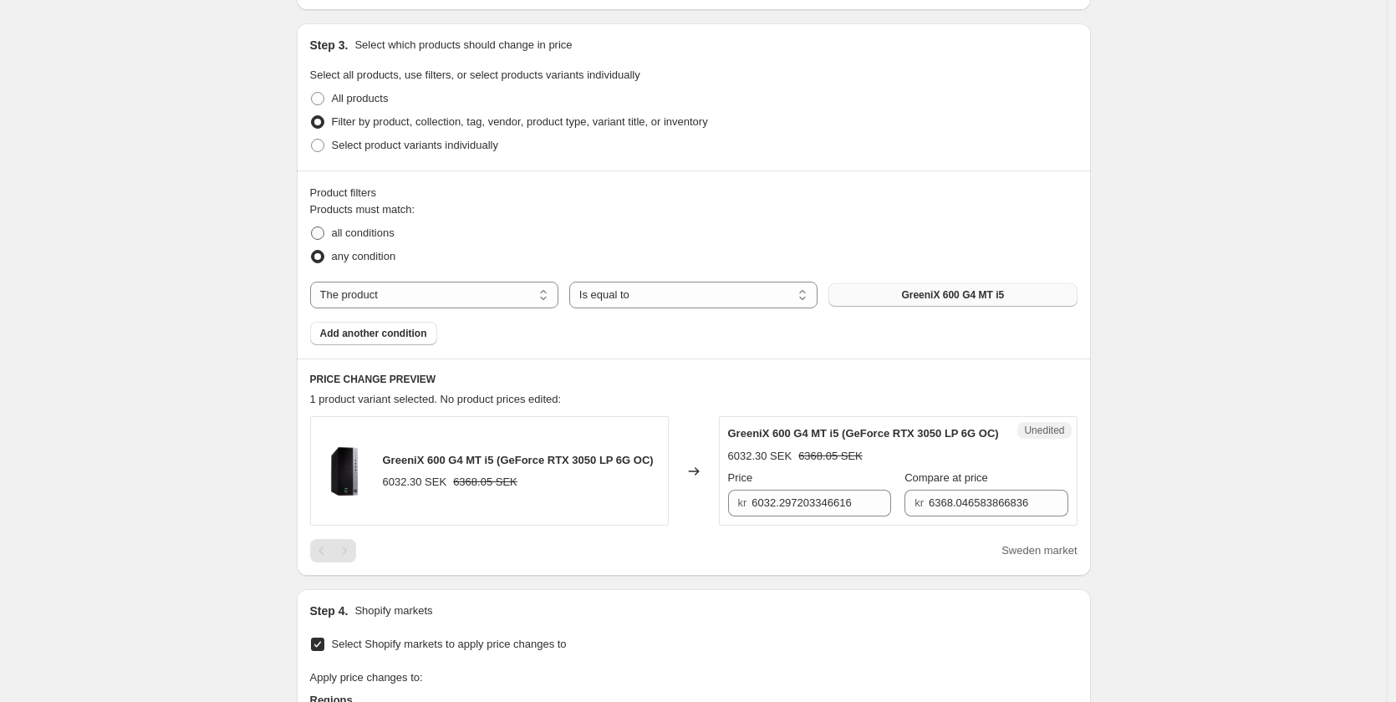
click at [390, 235] on span "all conditions" at bounding box center [363, 233] width 63 height 13
click at [312, 227] on input "all conditions" at bounding box center [311, 227] width 1 height 1
radio input "true"
click at [937, 293] on span "GreeniX 600 G4 MT i5" at bounding box center [952, 294] width 103 height 13
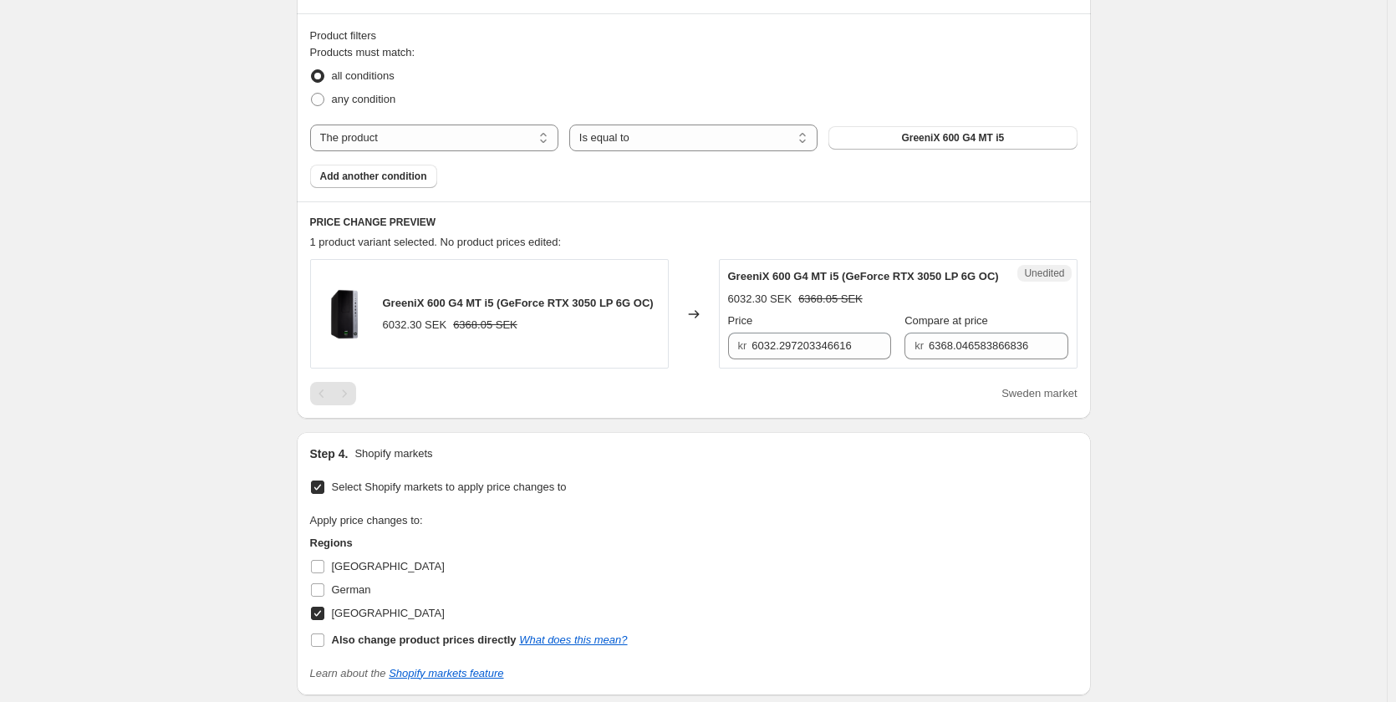
scroll to position [502, 0]
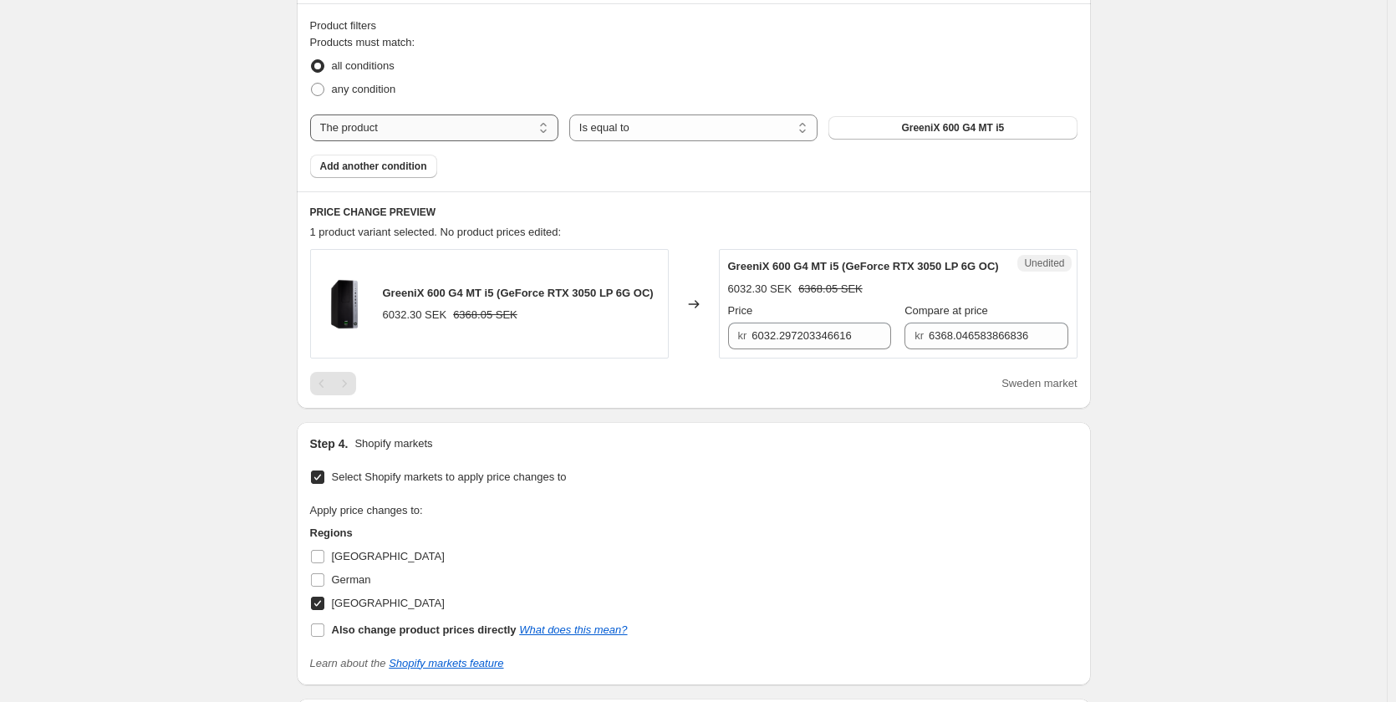
click at [527, 131] on select "The product The product's collection The product's tag The product's vendor The…" at bounding box center [434, 128] width 248 height 27
click at [676, 125] on select "Is equal to Is not equal to" at bounding box center [693, 128] width 248 height 27
drag, startPoint x: 676, startPoint y: 125, endPoint x: 686, endPoint y: 127, distance: 11.2
click at [676, 125] on select "Is equal to Is not equal to" at bounding box center [693, 128] width 248 height 27
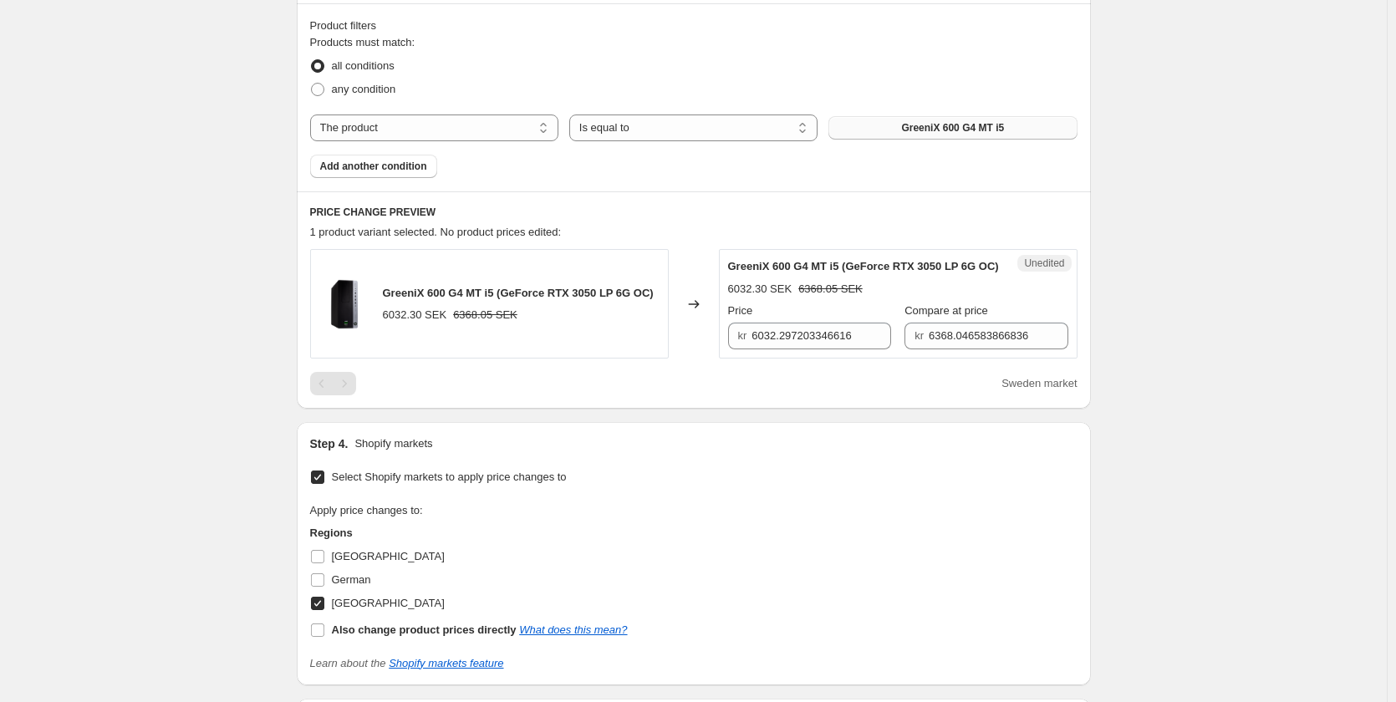
click at [946, 132] on span "GreeniX 600 G4 MT i5" at bounding box center [952, 127] width 103 height 13
click at [698, 135] on select "Is equal to Is not equal to" at bounding box center [693, 128] width 248 height 27
click at [705, 131] on select "Is equal to Is not equal to" at bounding box center [693, 128] width 248 height 27
click at [486, 125] on select "The product The product's collection The product's tag The product's vendor The…" at bounding box center [434, 128] width 248 height 27
click at [523, 54] on div "all conditions" at bounding box center [693, 65] width 767 height 23
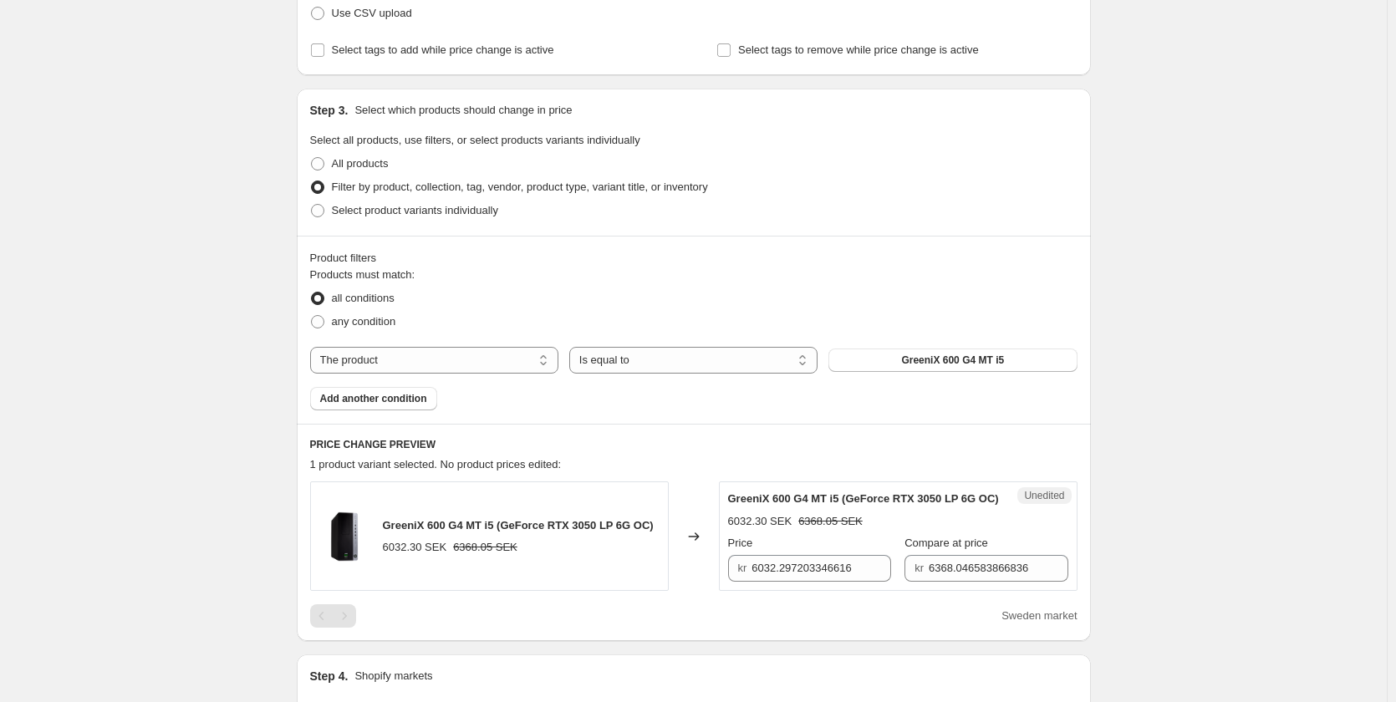
scroll to position [251, 0]
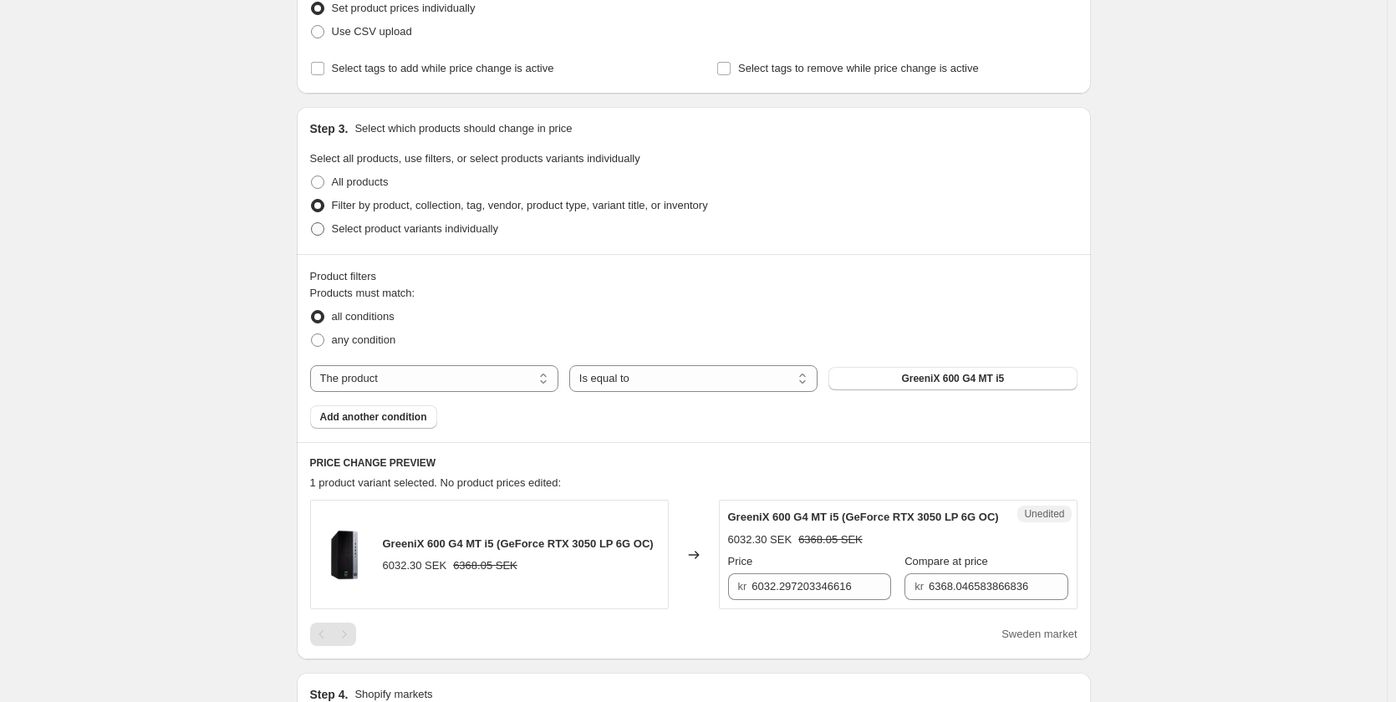
click at [397, 232] on span "Select product variants individually" at bounding box center [415, 228] width 166 height 13
click at [312, 223] on input "Select product variants individually" at bounding box center [311, 222] width 1 height 1
radio input "true"
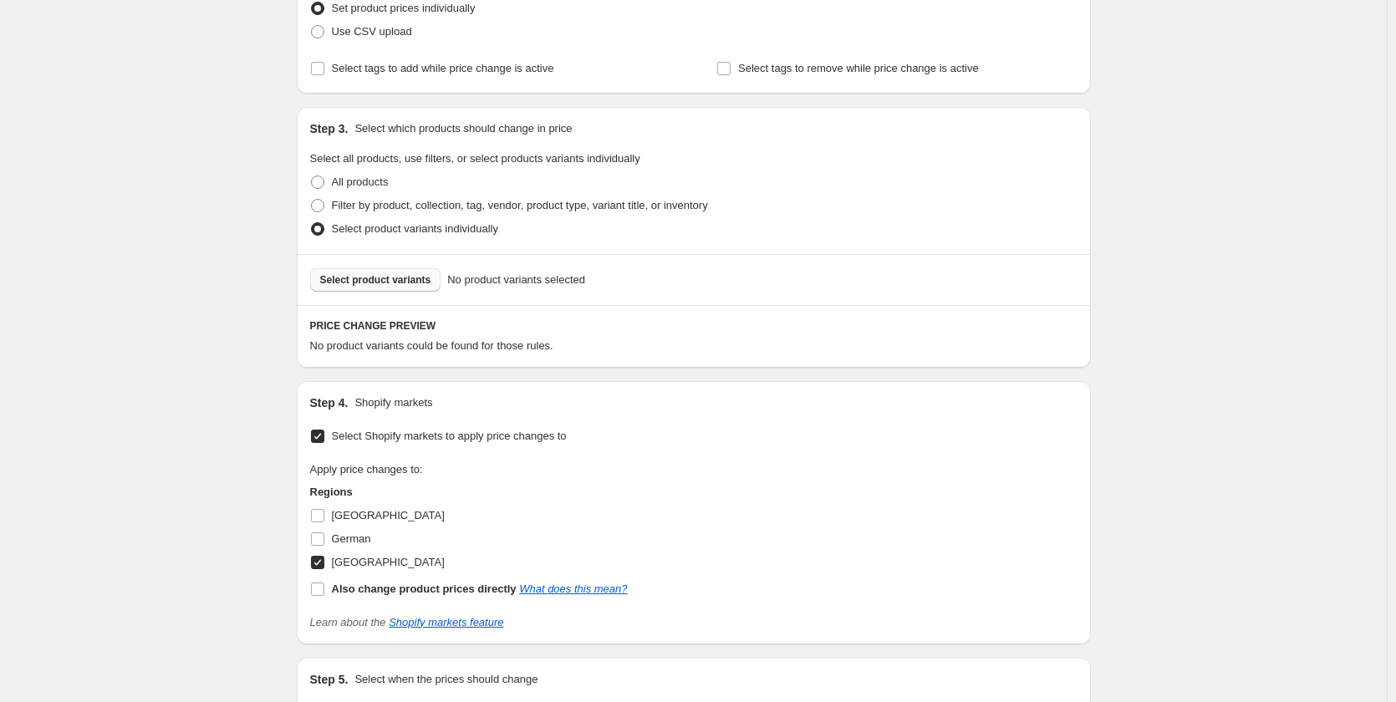
click at [394, 281] on span "Select product variants" at bounding box center [375, 279] width 111 height 13
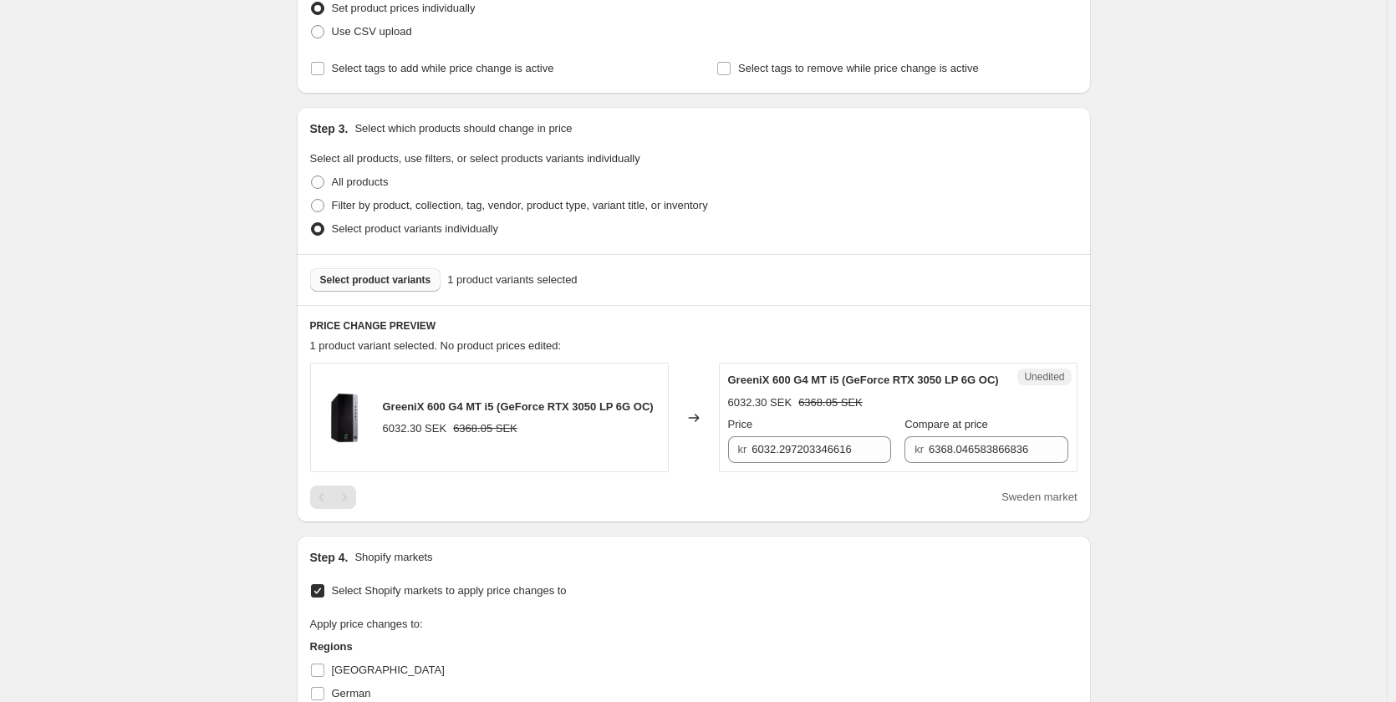
click at [403, 278] on span "Select product variants" at bounding box center [375, 279] width 111 height 13
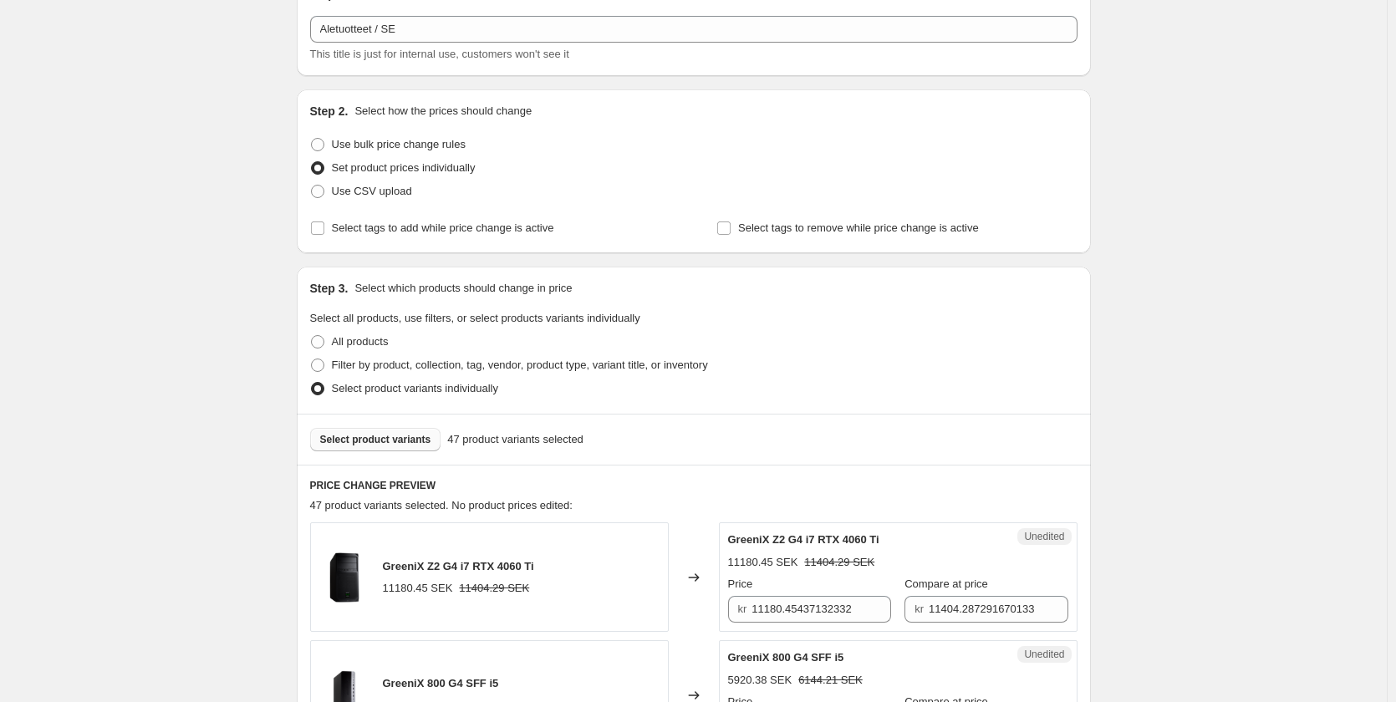
scroll to position [0, 0]
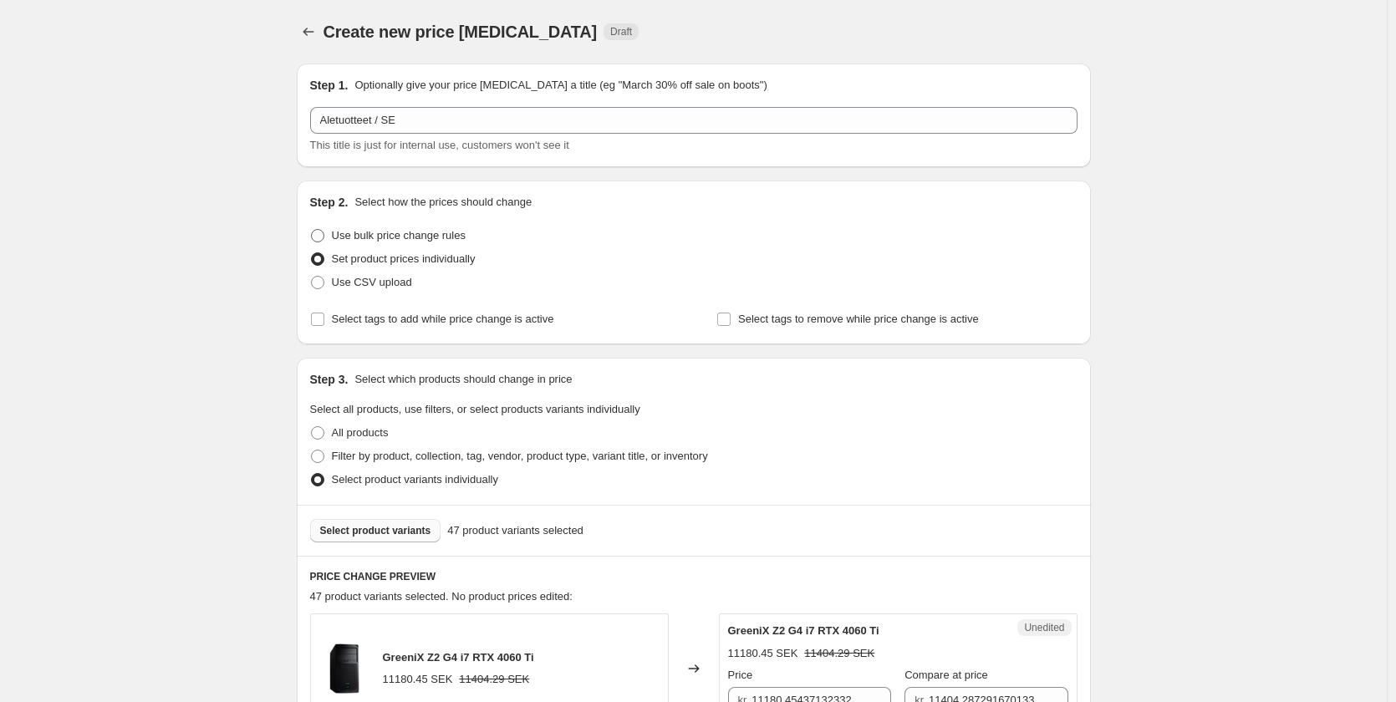
click at [417, 238] on span "Use bulk price change rules" at bounding box center [399, 235] width 134 height 13
click at [312, 230] on input "Use bulk price change rules" at bounding box center [311, 229] width 1 height 1
radio input "true"
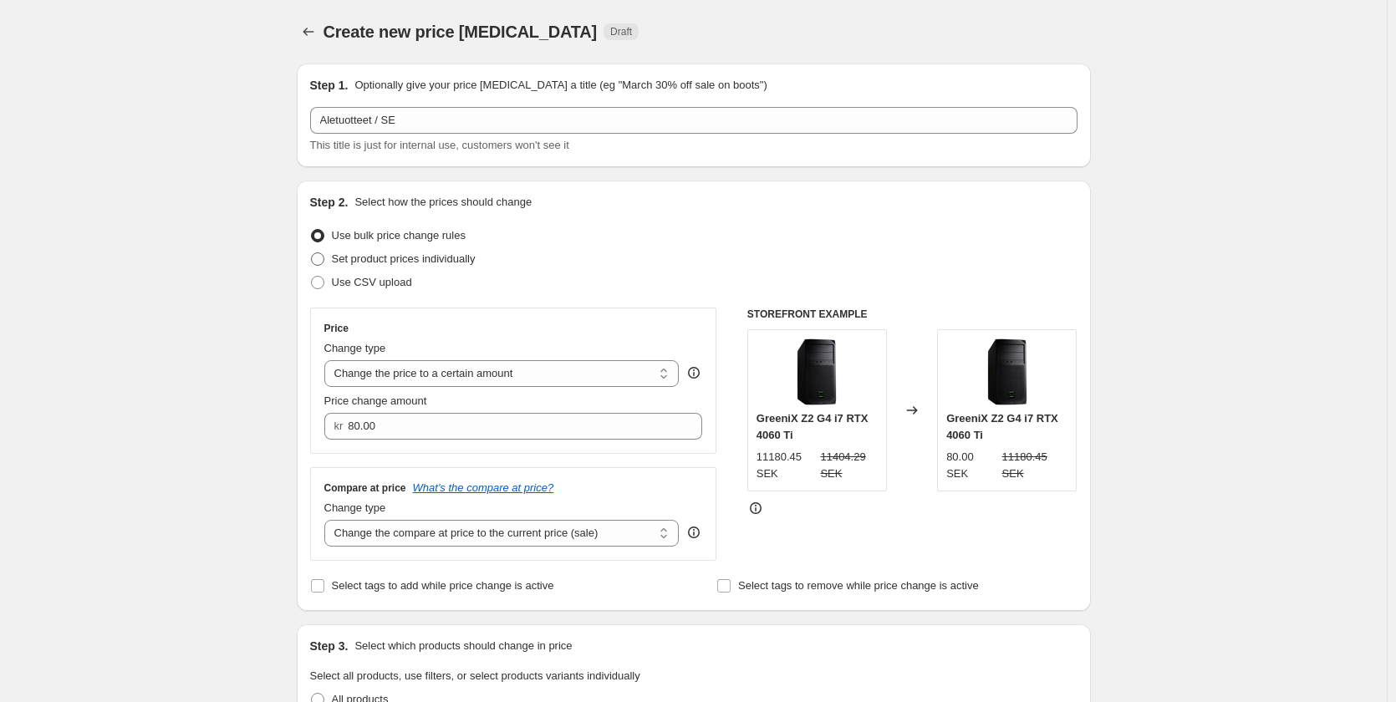
click at [423, 263] on span "Set product prices individually" at bounding box center [404, 258] width 144 height 13
click at [312, 253] on input "Set product prices individually" at bounding box center [311, 252] width 1 height 1
radio input "true"
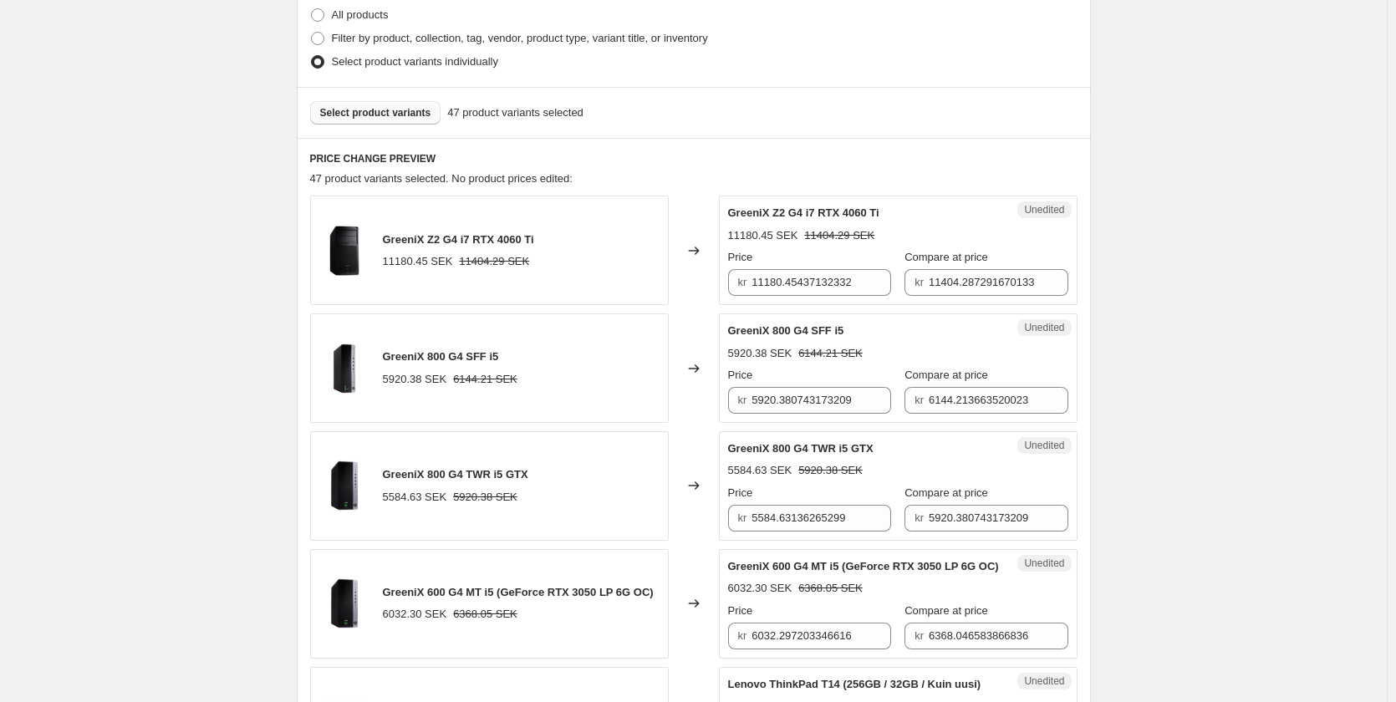
scroll to position [84, 0]
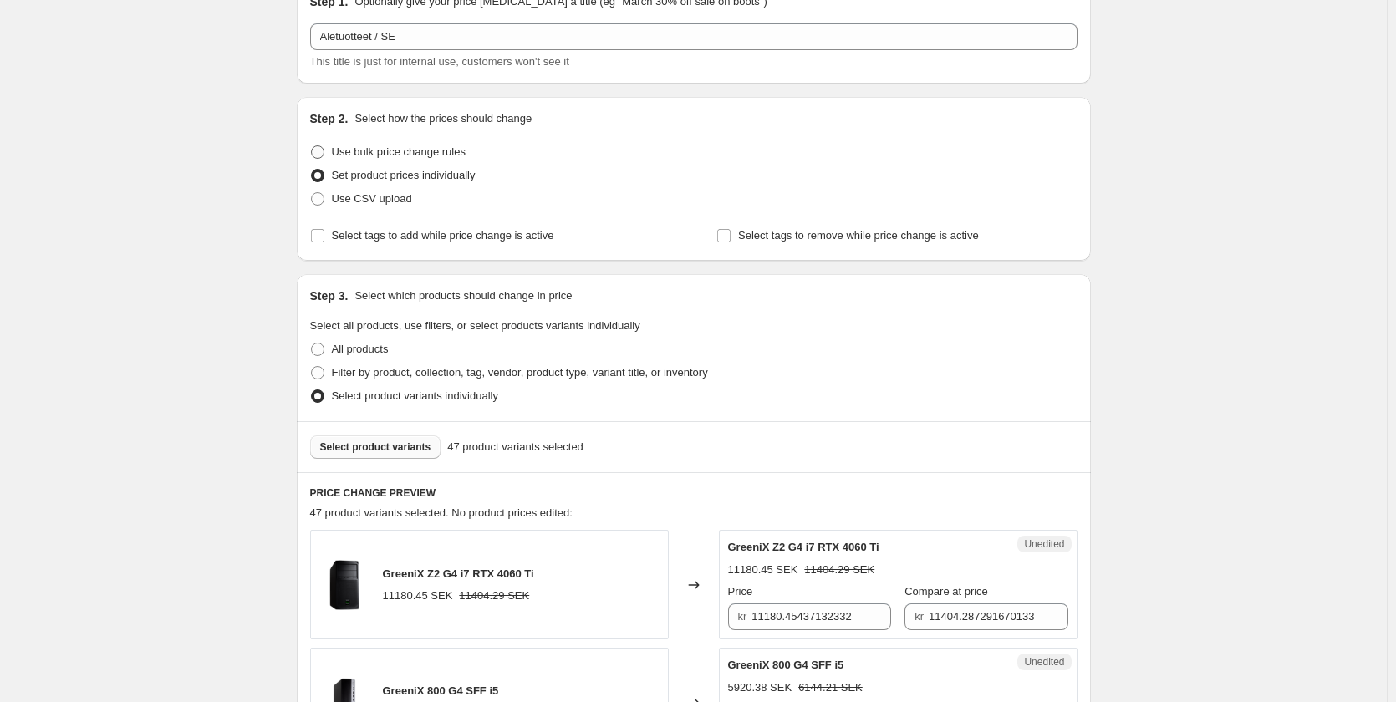
drag, startPoint x: 405, startPoint y: 152, endPoint x: 415, endPoint y: 147, distance: 10.5
click at [407, 151] on span "Use bulk price change rules" at bounding box center [399, 151] width 134 height 13
click at [312, 146] on input "Use bulk price change rules" at bounding box center [311, 145] width 1 height 1
radio input "true"
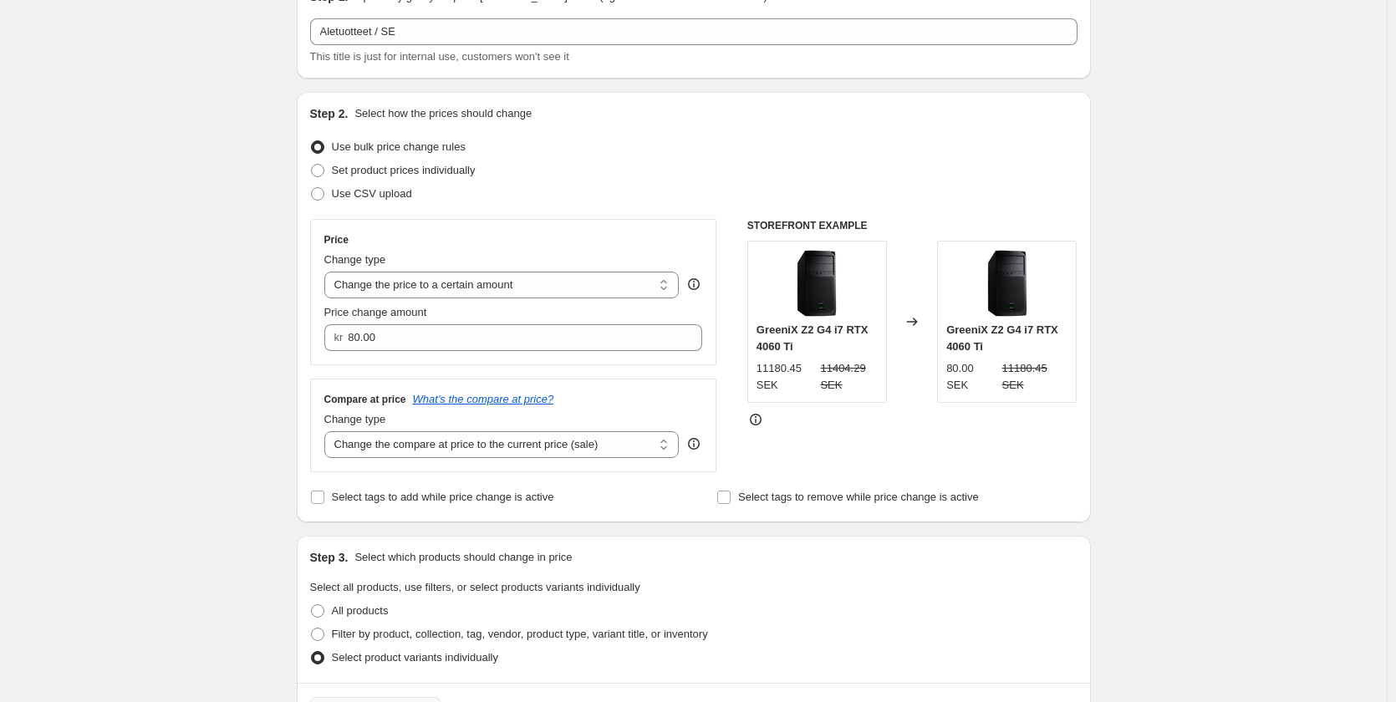
scroll to position [0, 0]
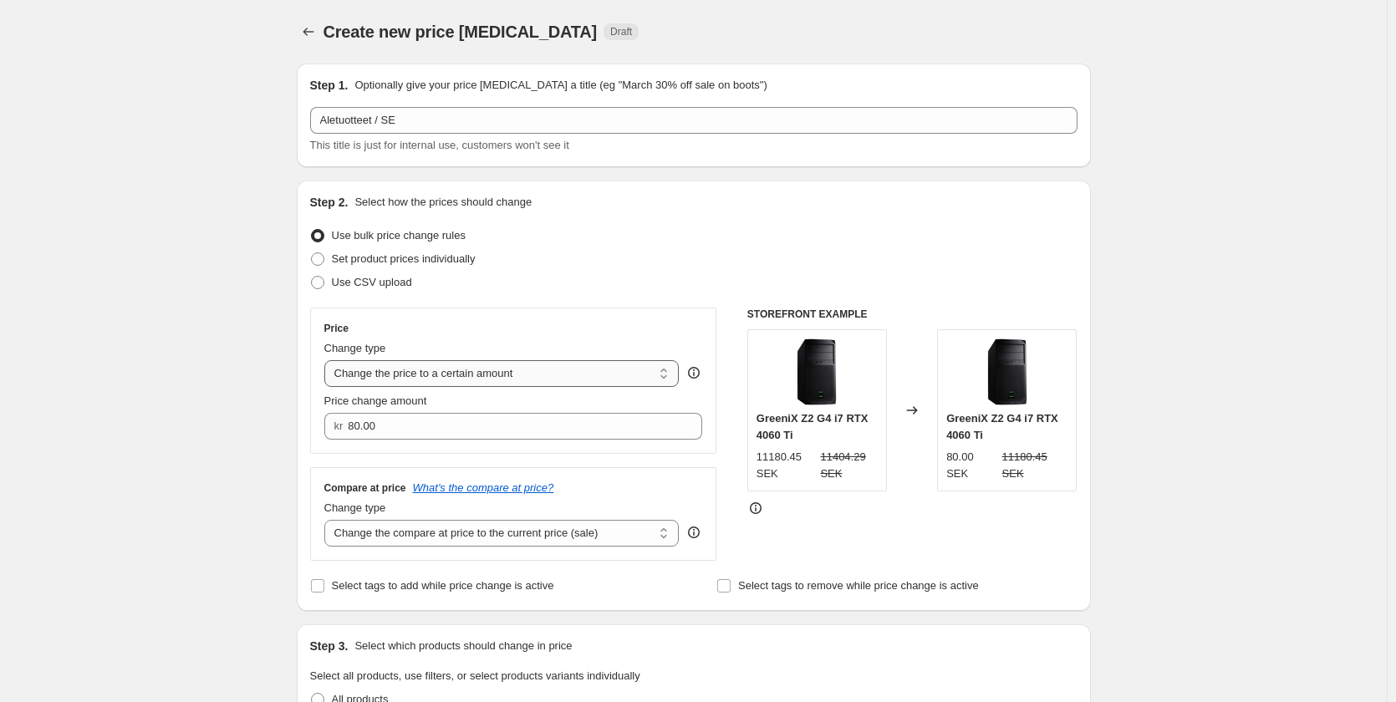
click at [490, 383] on select "Change the price to a certain amount Change the price by a certain amount Chang…" at bounding box center [501, 373] width 355 height 27
select select "percentage"
click at [328, 360] on select "Change the price to a certain amount Change the price by a certain amount Chang…" at bounding box center [501, 373] width 355 height 27
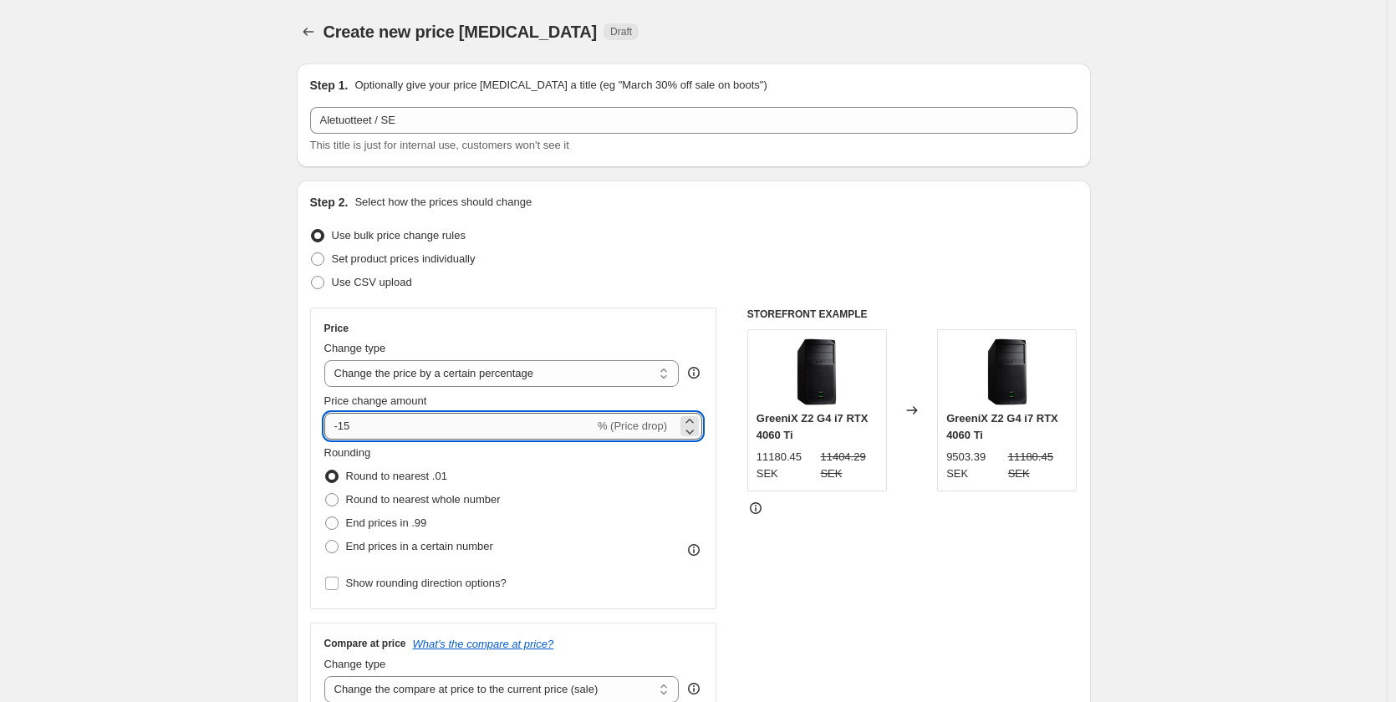
click at [380, 423] on input "-15" at bounding box center [459, 426] width 270 height 27
type input "-10"
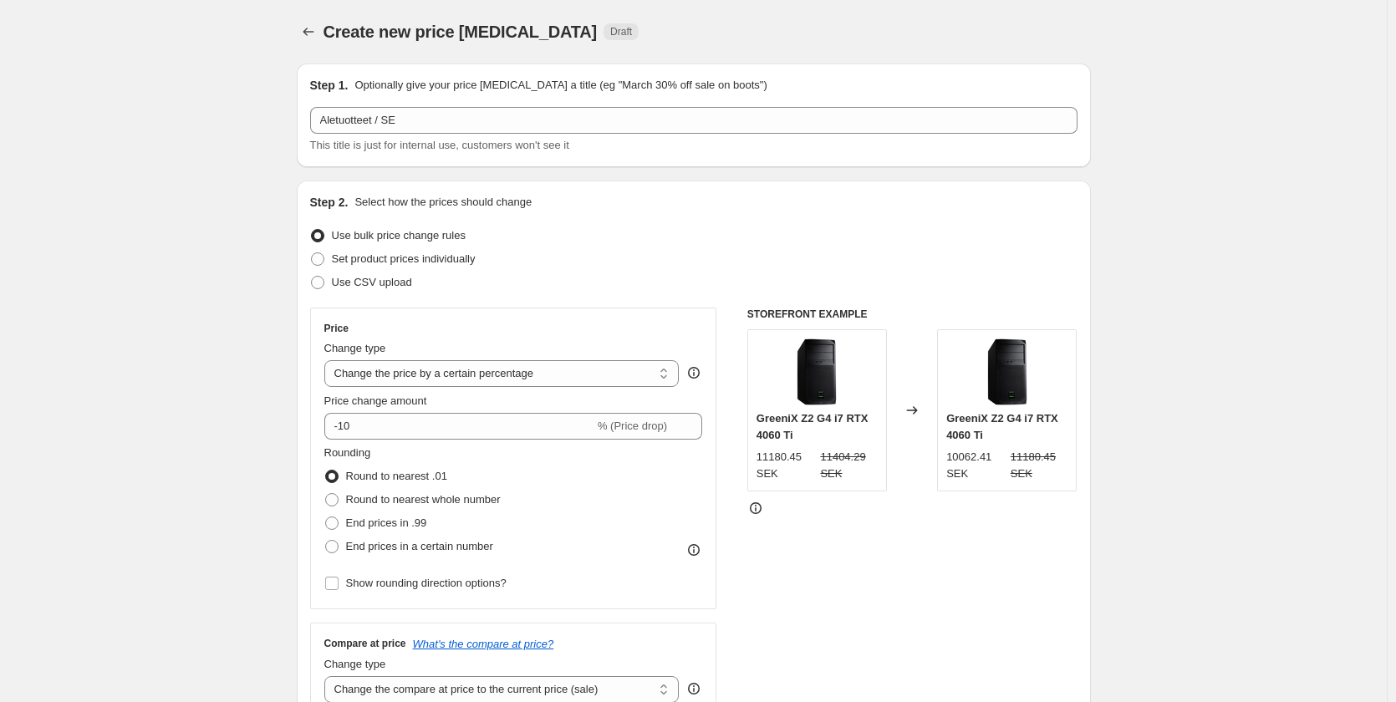
click at [604, 288] on div "Use CSV upload" at bounding box center [693, 282] width 767 height 23
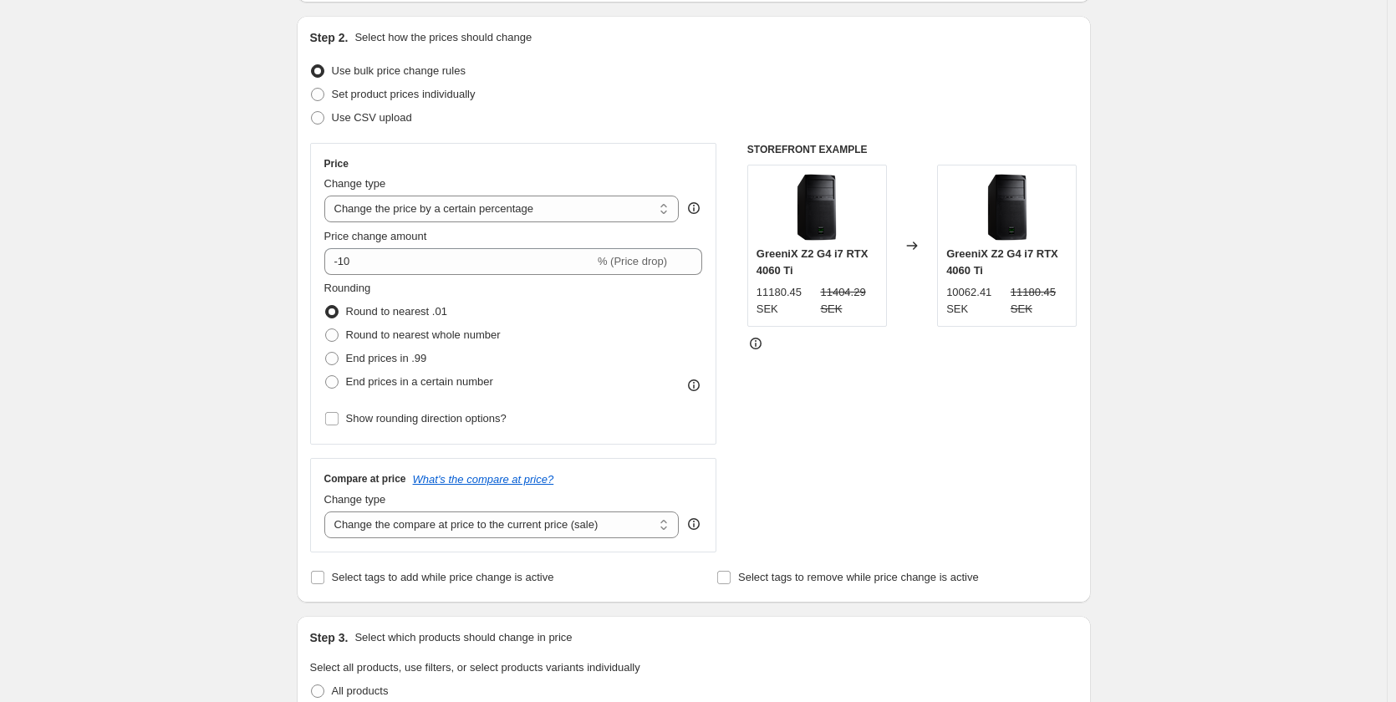
scroll to position [167, 0]
click at [336, 385] on span at bounding box center [331, 379] width 13 height 13
click at [326, 374] on input "End prices in a certain number" at bounding box center [325, 373] width 1 height 1
radio input "true"
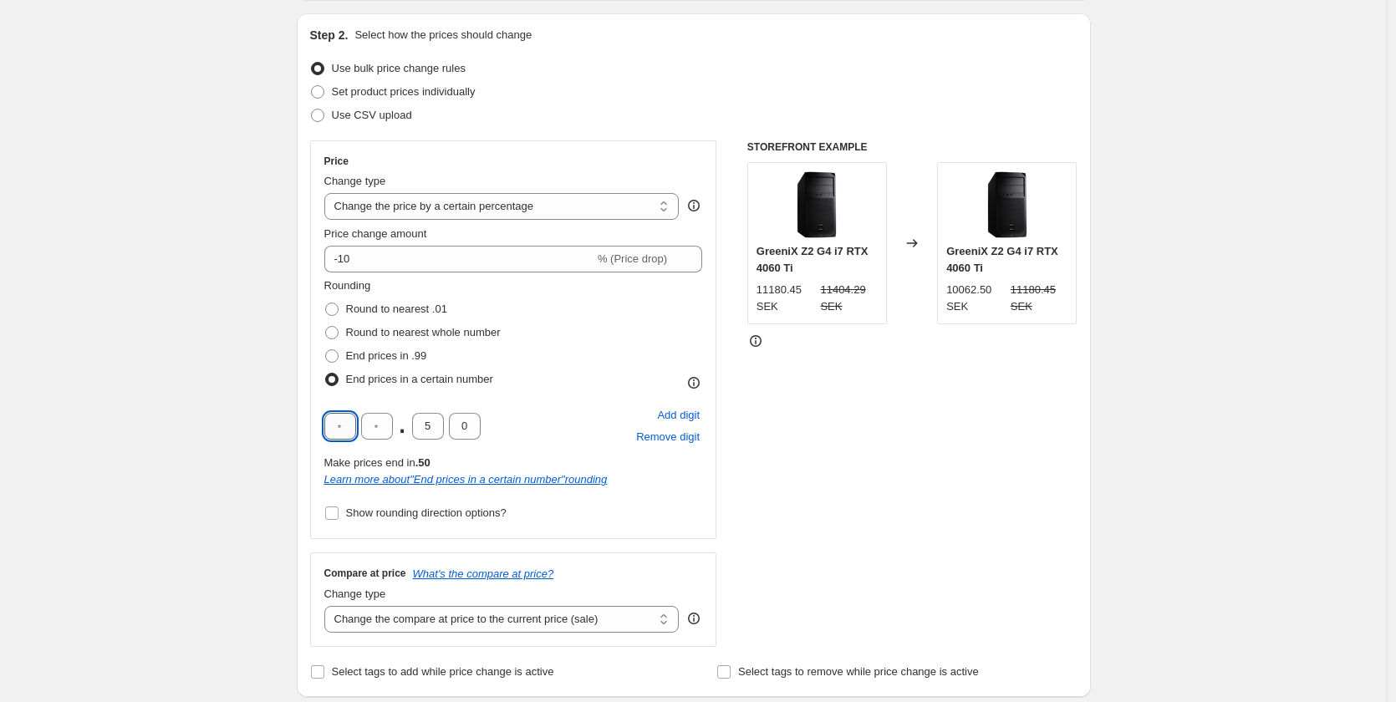
click at [356, 426] on input "text" at bounding box center [340, 426] width 32 height 27
type input "9"
type input "0"
click at [589, 308] on div "Rounding Round to nearest .01 Round to nearest whole number End prices in .99 E…" at bounding box center [513, 335] width 379 height 114
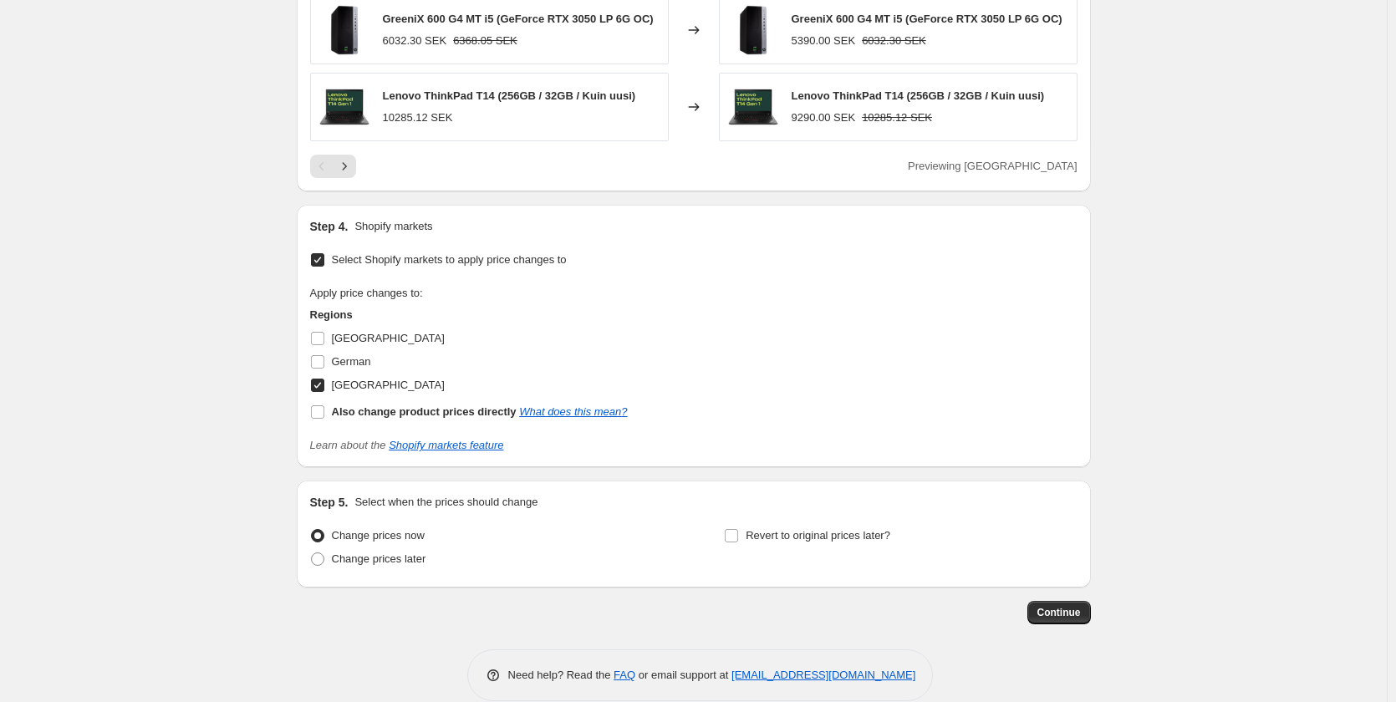
scroll to position [1394, 0]
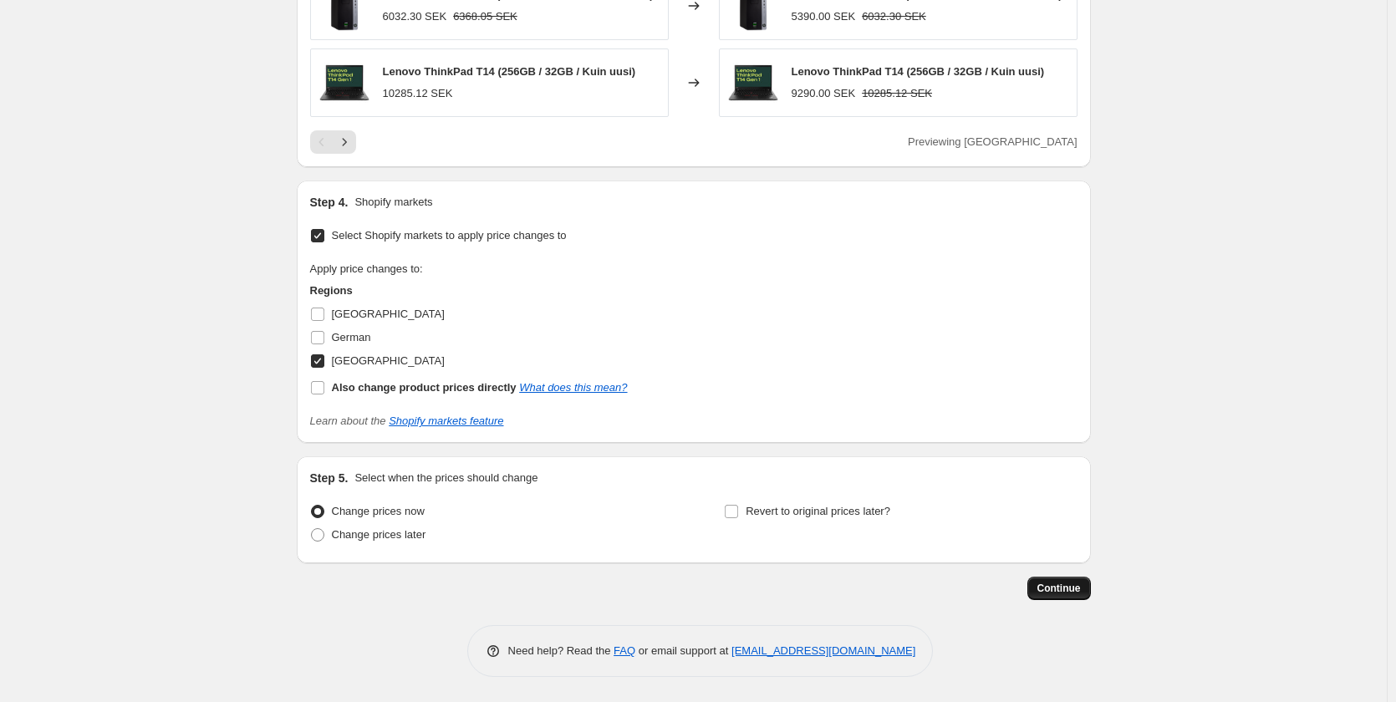
click at [1064, 588] on span "Continue" at bounding box center [1059, 588] width 43 height 13
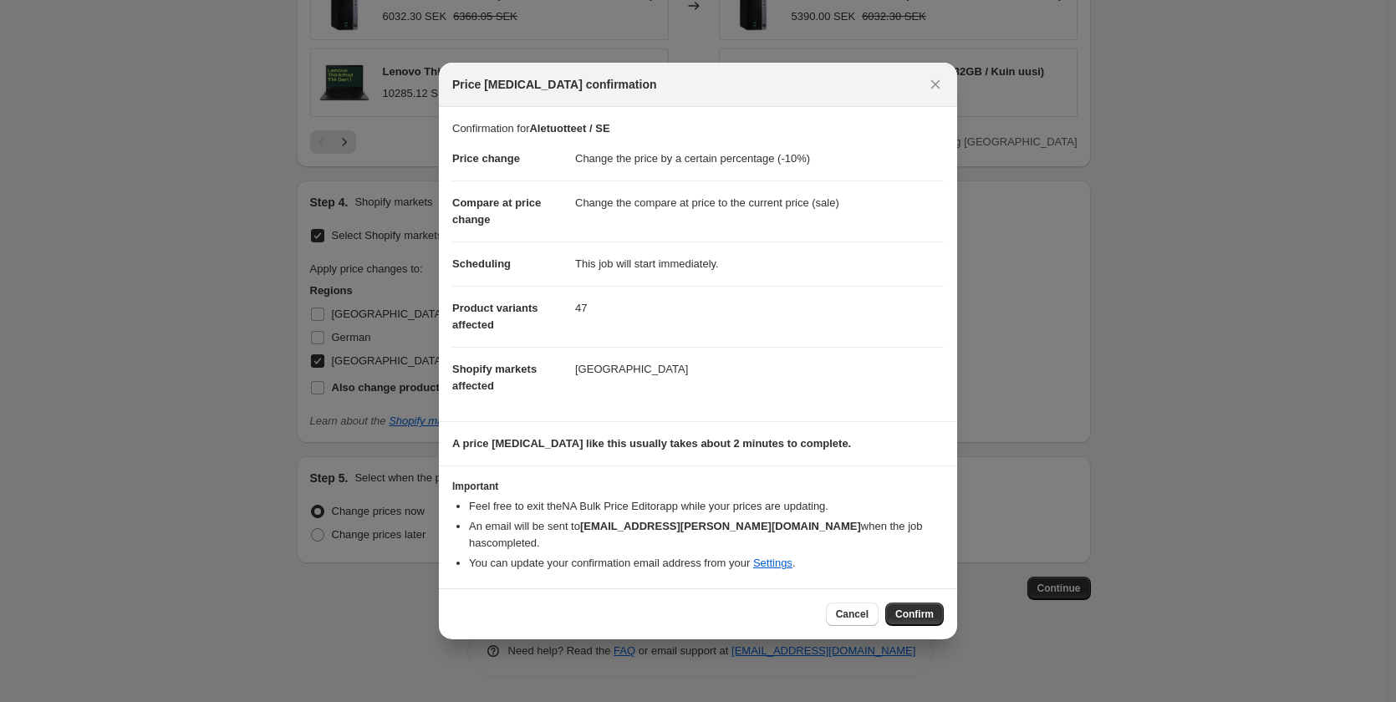
click at [931, 608] on span "Confirm" at bounding box center [914, 614] width 38 height 13
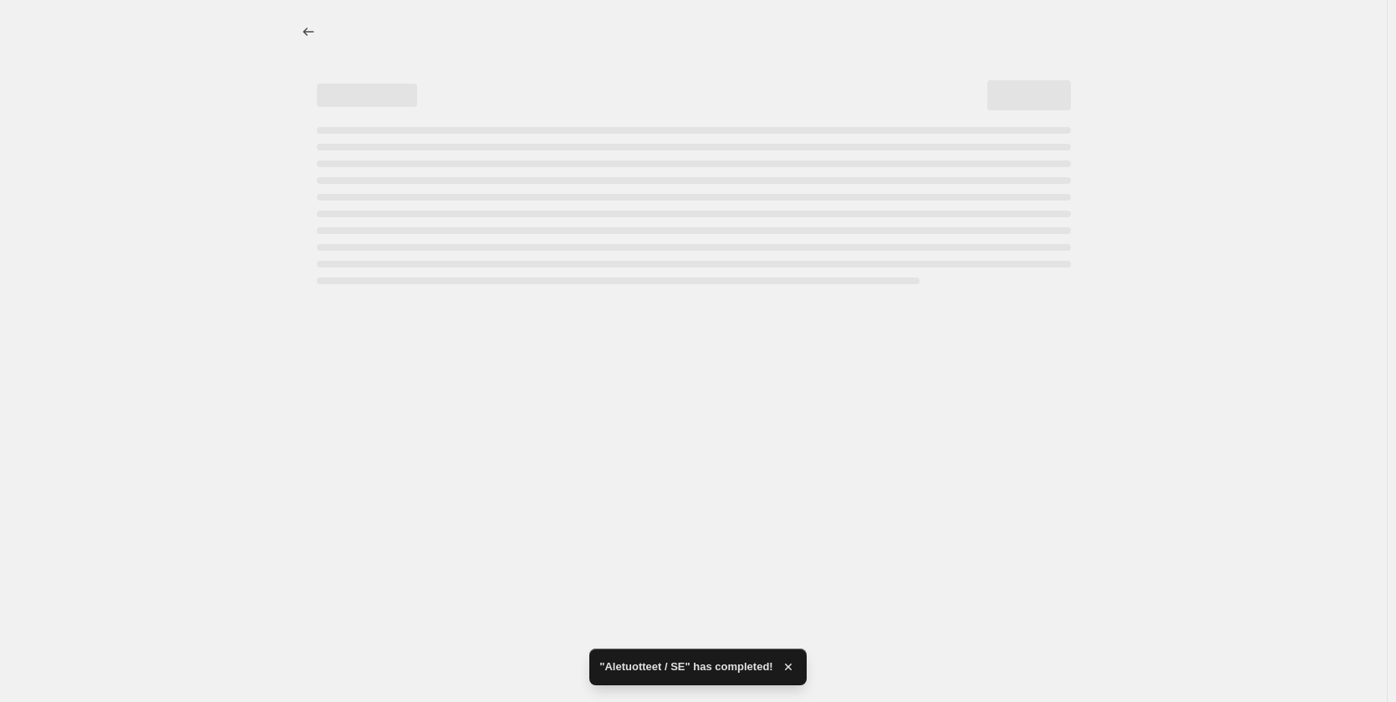
select select "percentage"
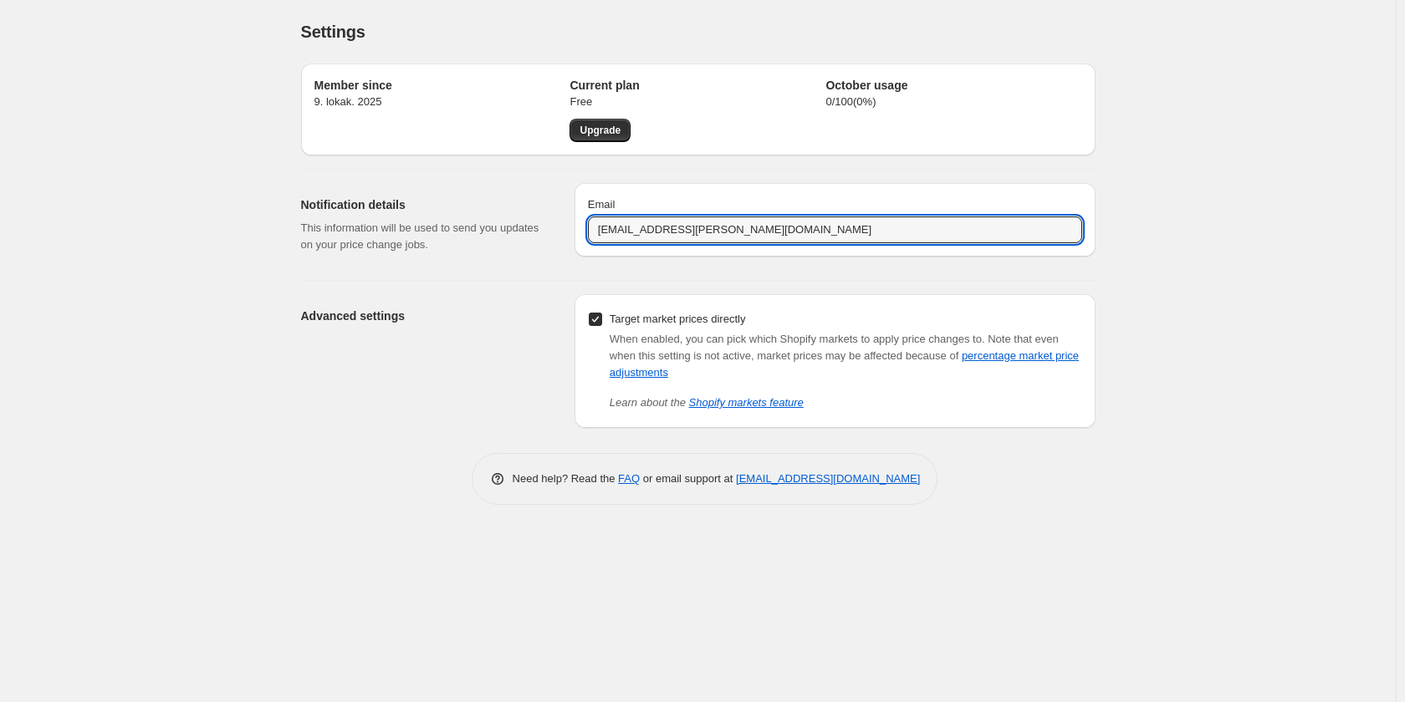
drag, startPoint x: 760, startPoint y: 231, endPoint x: 486, endPoint y: 207, distance: 275.2
click at [512, 205] on div "Notification details This information will be used to send you updates on your …" at bounding box center [692, 218] width 808 height 97
click at [1123, 51] on div "Settings. This page is ready Settings Member since 9. lokak. 2025 Current plan …" at bounding box center [697, 351] width 1395 height 702
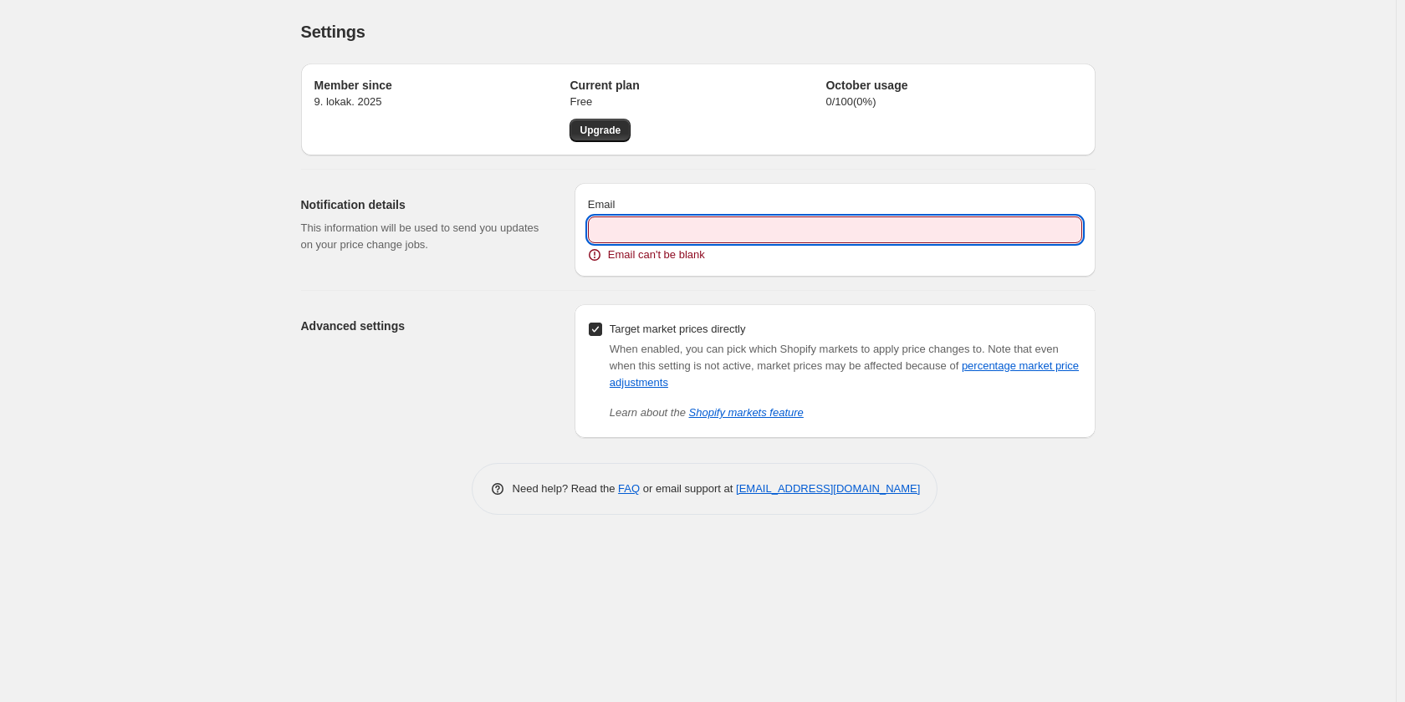
click at [691, 230] on input "Email" at bounding box center [835, 230] width 494 height 27
drag, startPoint x: 774, startPoint y: 223, endPoint x: 770, endPoint y: 231, distance: 8.6
click at [775, 222] on input "Email" at bounding box center [835, 230] width 494 height 27
click at [726, 228] on input "Email" at bounding box center [835, 230] width 494 height 27
type input "kehitys@nuvoo.com"
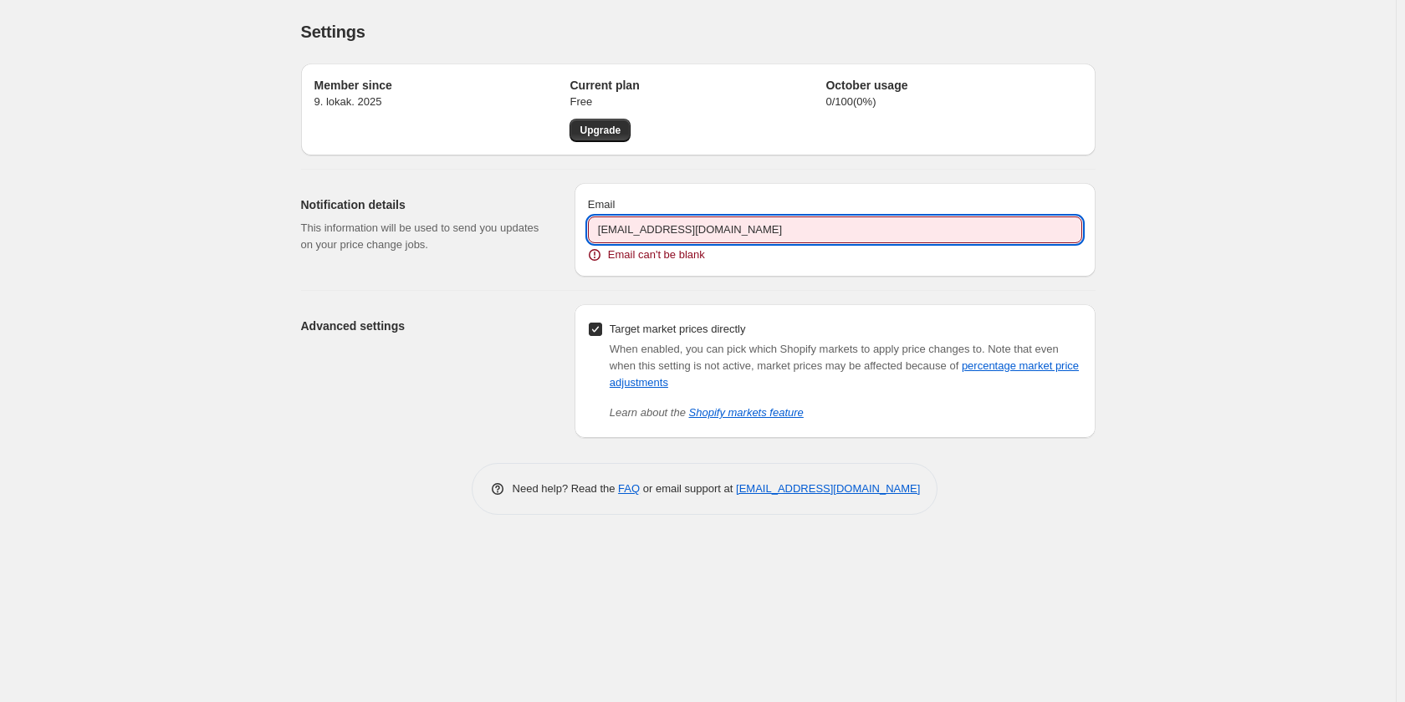
click at [1231, 196] on div "Settings. This page is ready Settings Member since 9. lokak. 2025 Current plan …" at bounding box center [697, 351] width 1395 height 702
click at [738, 227] on input "kehitys@nuvoo.com" at bounding box center [835, 230] width 494 height 27
click at [692, 123] on div "Upgrade" at bounding box center [697, 130] width 256 height 23
click at [849, 218] on input "kehitys@nuvoo.com" at bounding box center [835, 230] width 494 height 27
click at [774, 20] on div "Settings" at bounding box center [698, 31] width 794 height 23
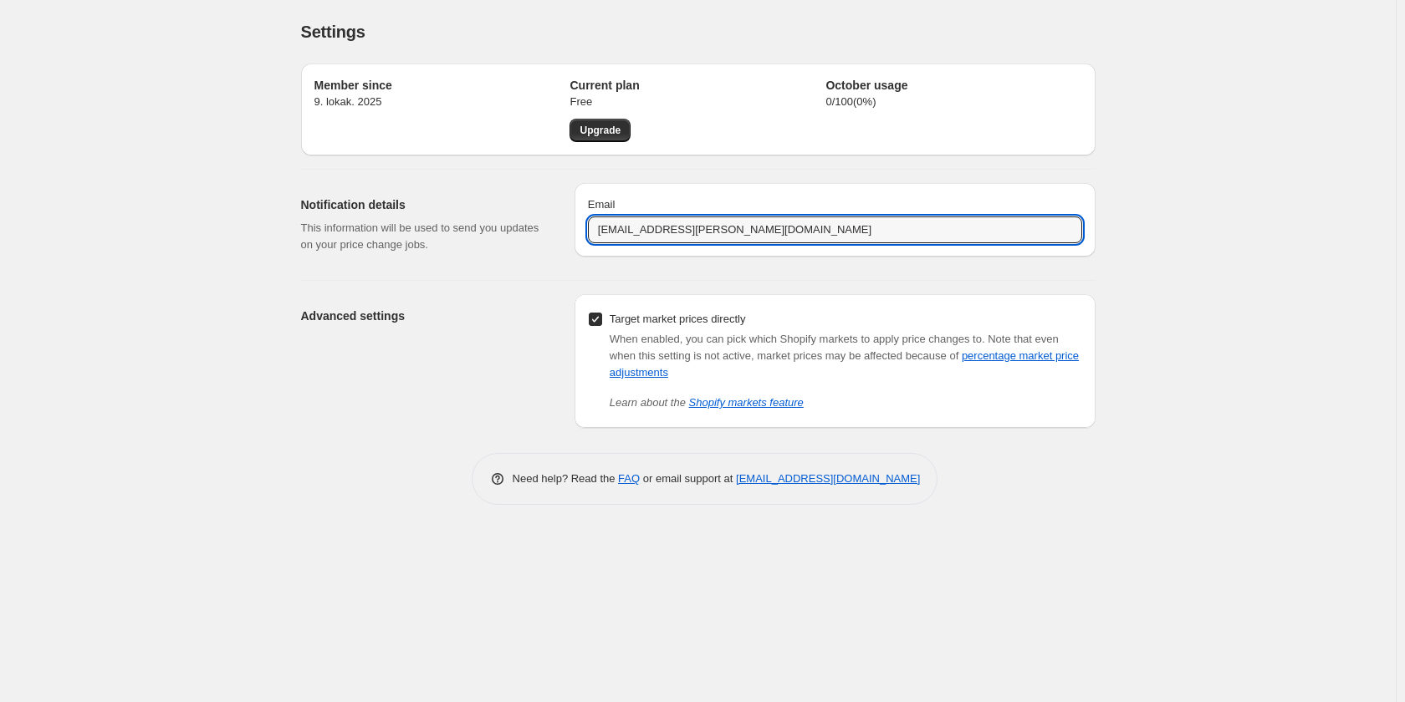
drag, startPoint x: 604, startPoint y: 228, endPoint x: 482, endPoint y: 246, distance: 123.3
click at [534, 237] on div "Notification details This information will be used to send you updates on your …" at bounding box center [692, 218] width 808 height 97
type input "k"
type input "kehitys@nuvoo.com"
drag, startPoint x: 722, startPoint y: 234, endPoint x: 256, endPoint y: 180, distance: 468.8
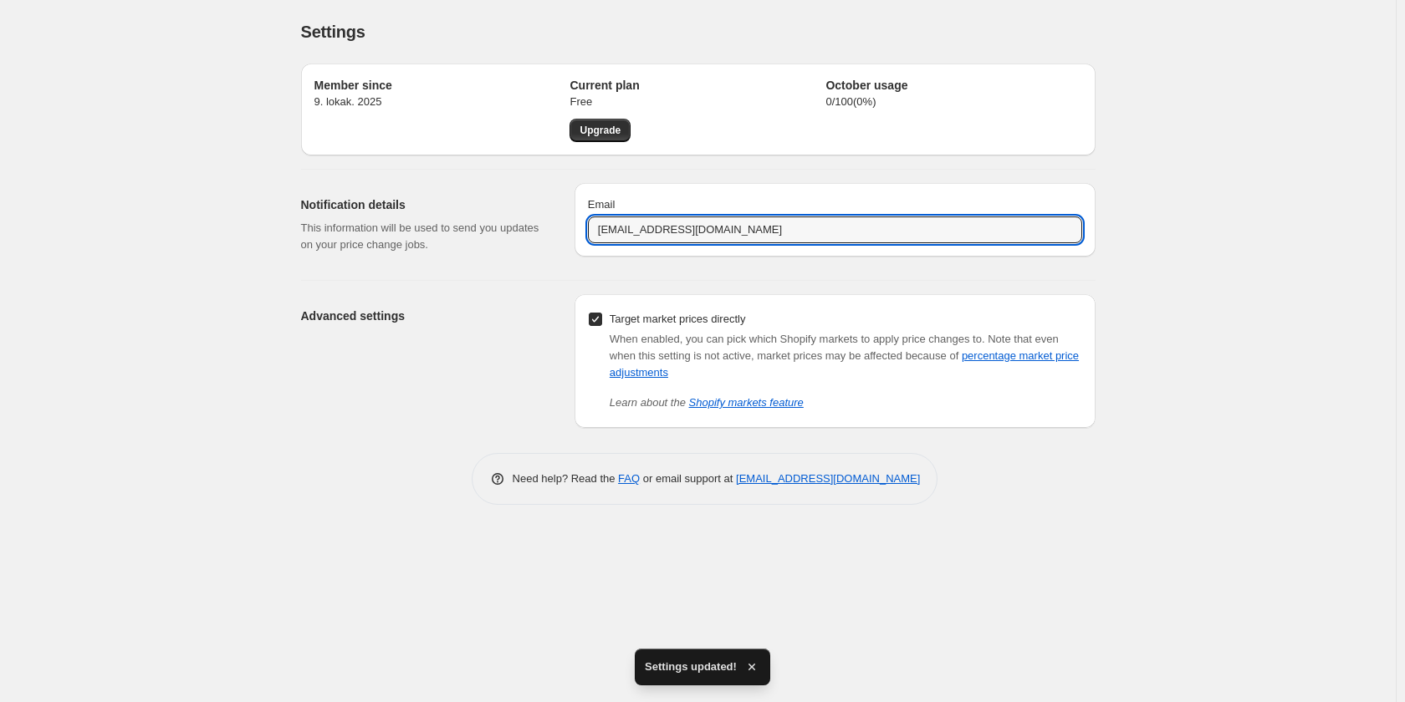
click at [257, 181] on div "Settings. This page is ready Settings Member since 9. lokak. 2025 Current plan …" at bounding box center [697, 351] width 1395 height 702
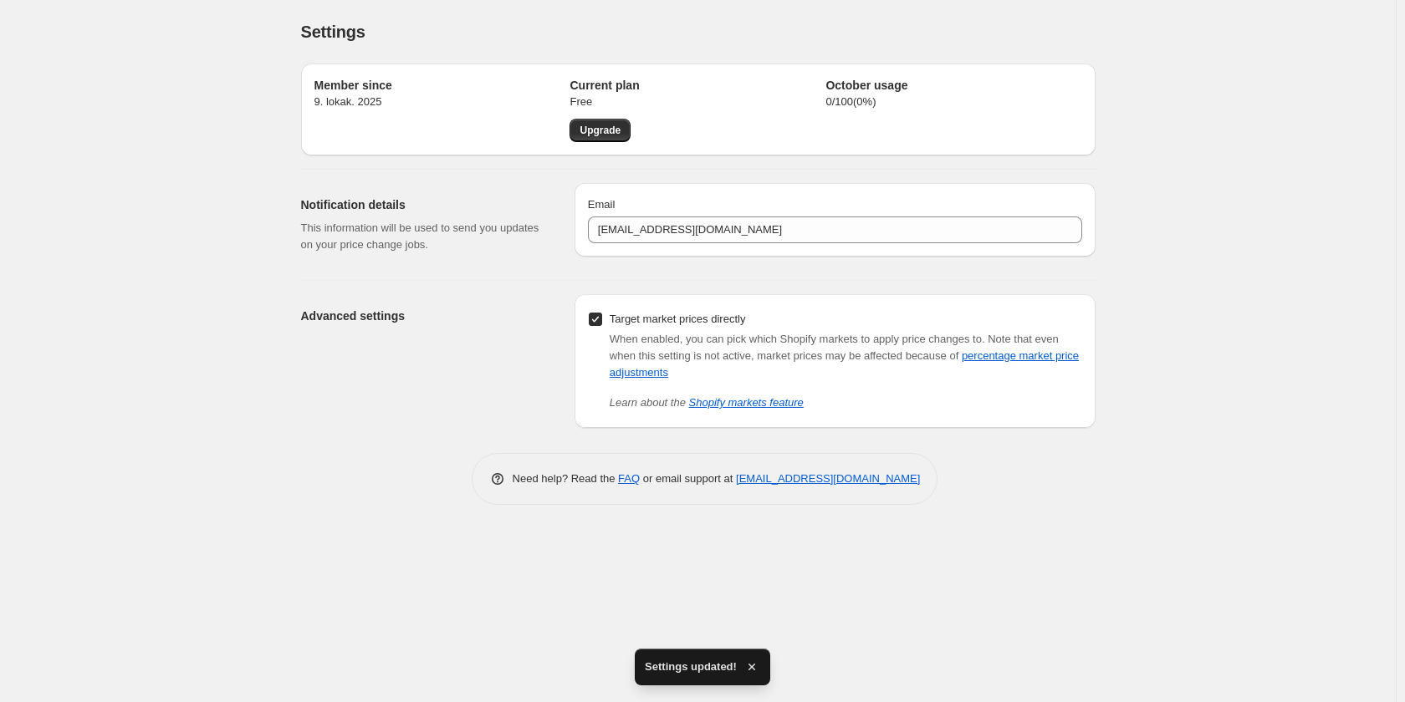
drag, startPoint x: 971, startPoint y: 47, endPoint x: 987, endPoint y: 32, distance: 21.3
click at [971, 46] on div "Settings. This page is ready Settings" at bounding box center [698, 32] width 794 height 64
